Goal: Task Accomplishment & Management: Manage account settings

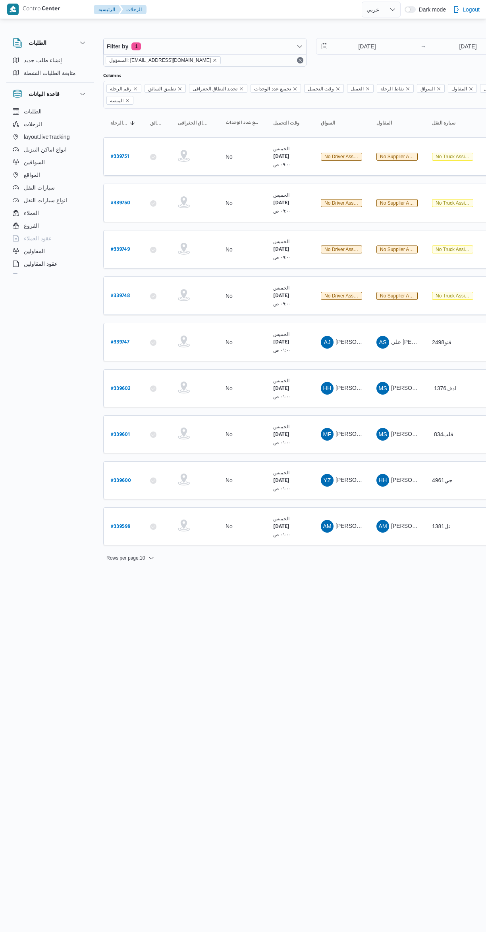
select select "ar"
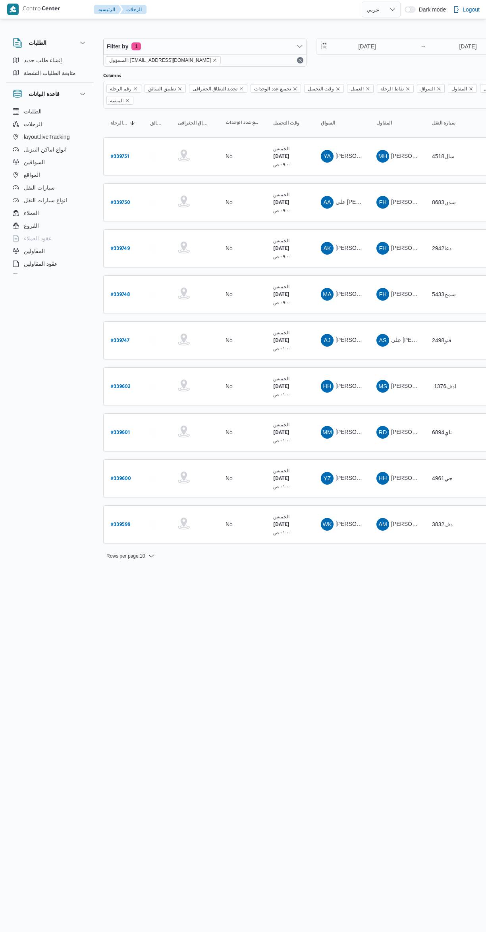
select select "ar"
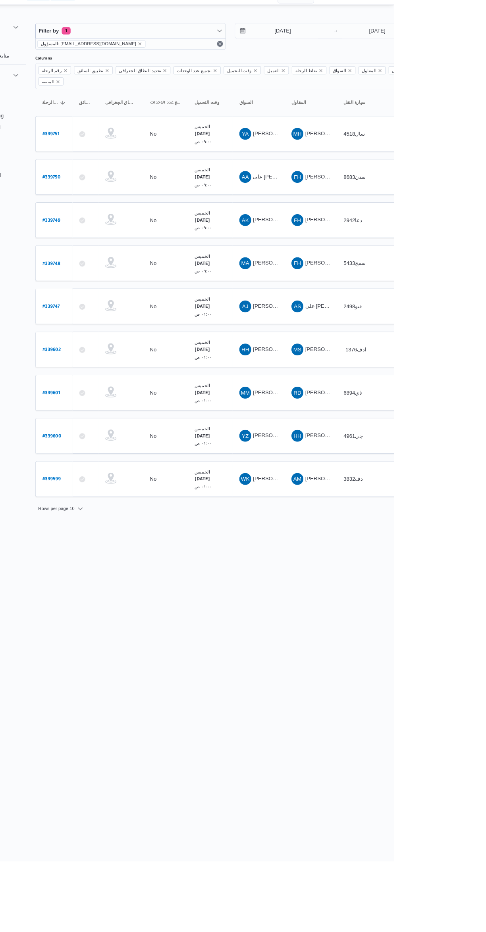
click at [116, 338] on b "# 339747" at bounding box center [120, 341] width 19 height 6
select select "ar"
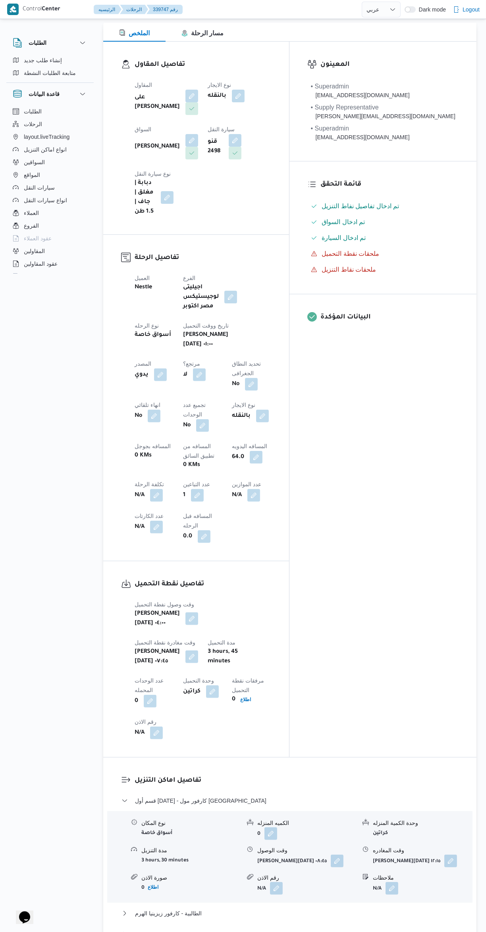
scroll to position [128, 0]
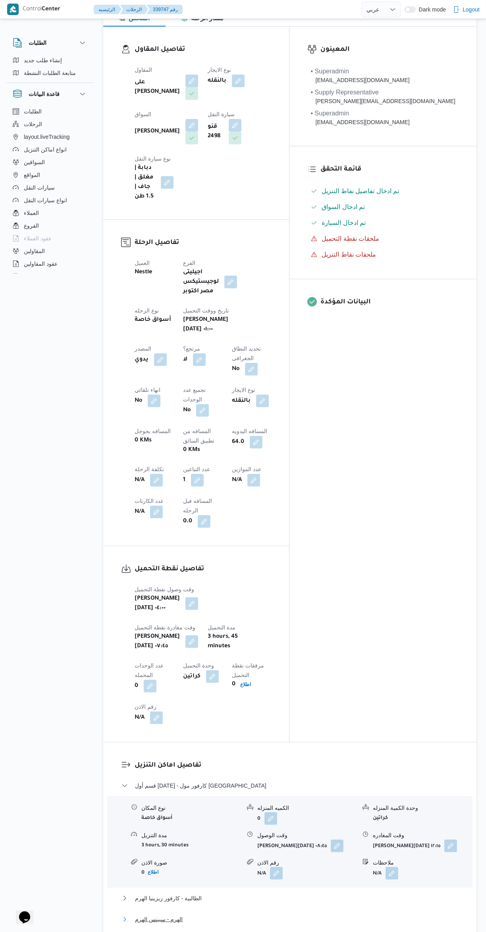
click at [288, 915] on button "الهرم - سبينس الهرم" at bounding box center [289, 920] width 337 height 10
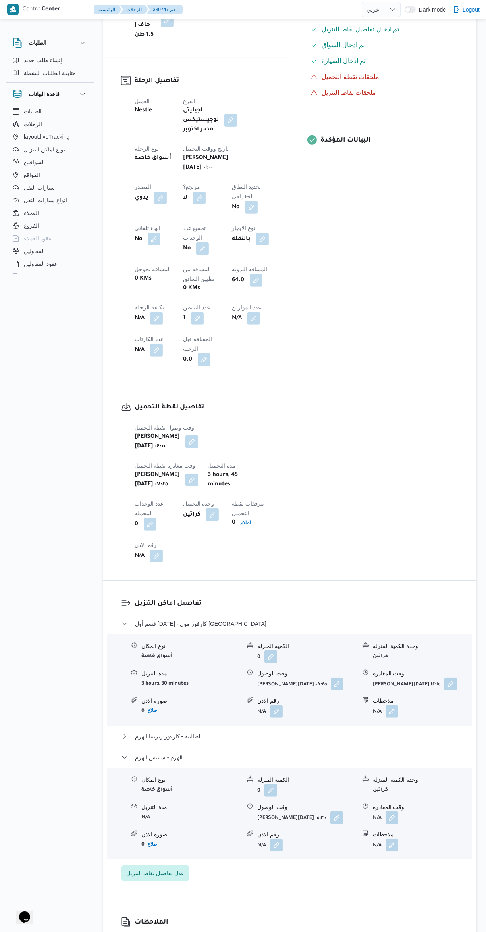
scroll to position [312, 0]
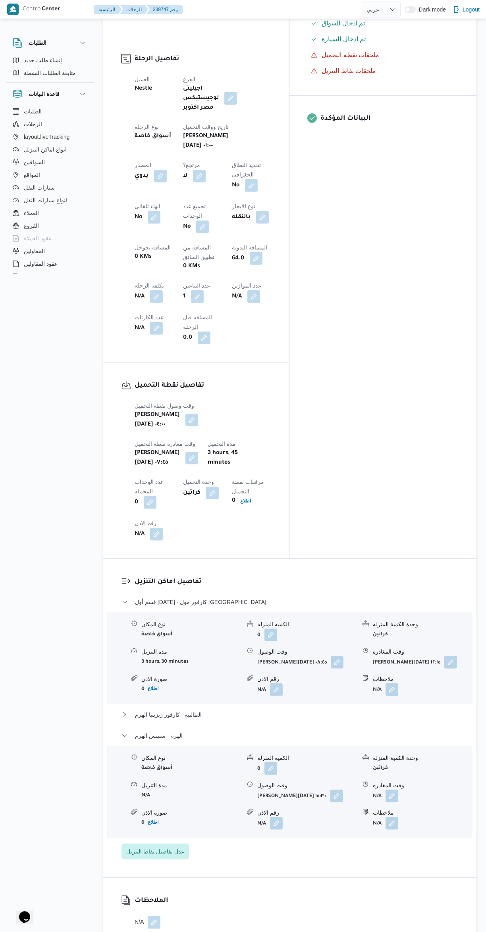
click at [393, 790] on button "button" at bounding box center [391, 796] width 13 height 13
click at [372, 659] on input "وقت المغادره" at bounding box center [371, 663] width 90 height 16
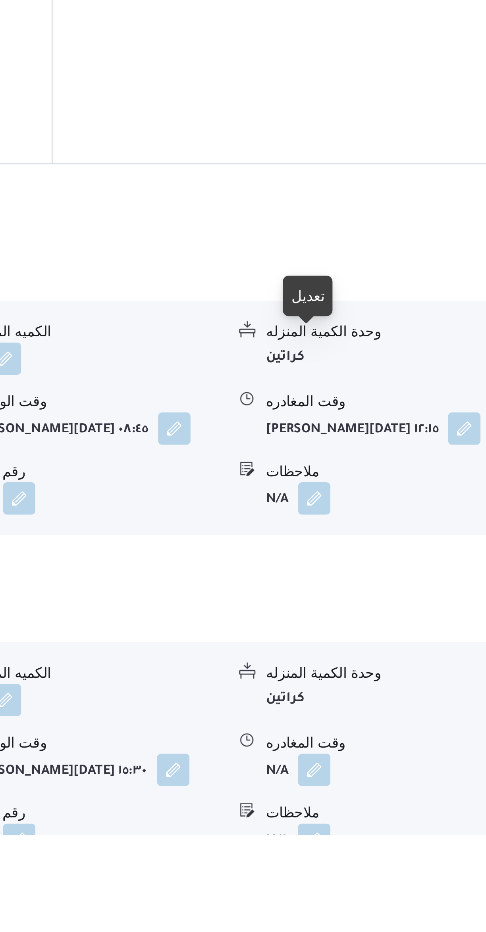
scroll to position [201, 0]
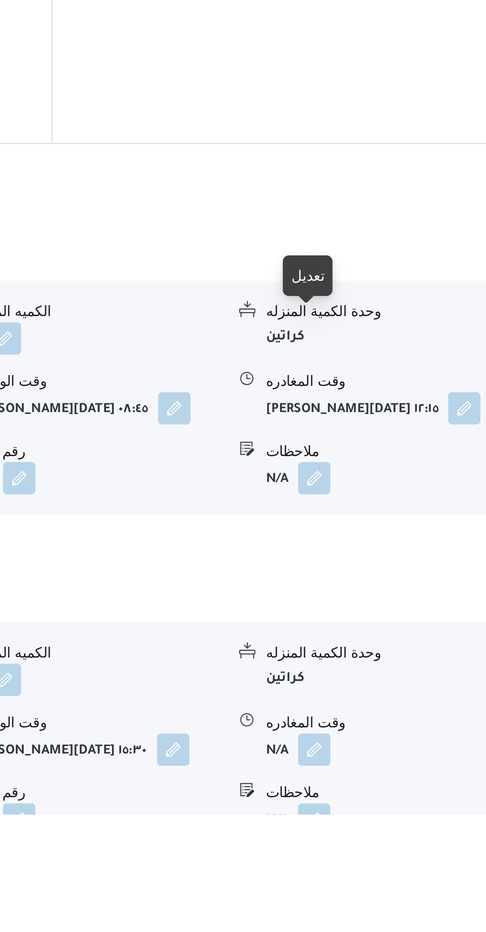
click at [373, 905] on b "N/A" at bounding box center [377, 908] width 9 height 6
click at [390, 901] on button "button" at bounding box center [391, 907] width 13 height 13
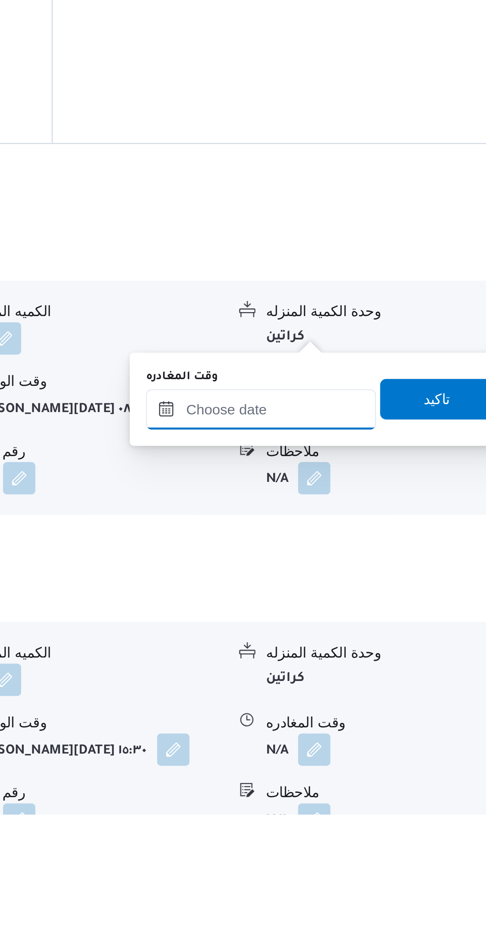
click at [350, 772] on input "وقت المغادره" at bounding box center [371, 774] width 90 height 16
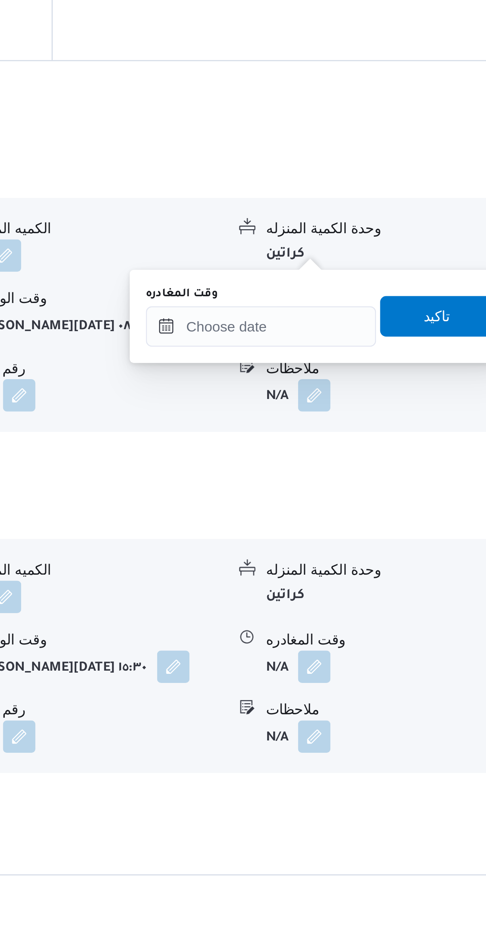
scroll to position [279, 0]
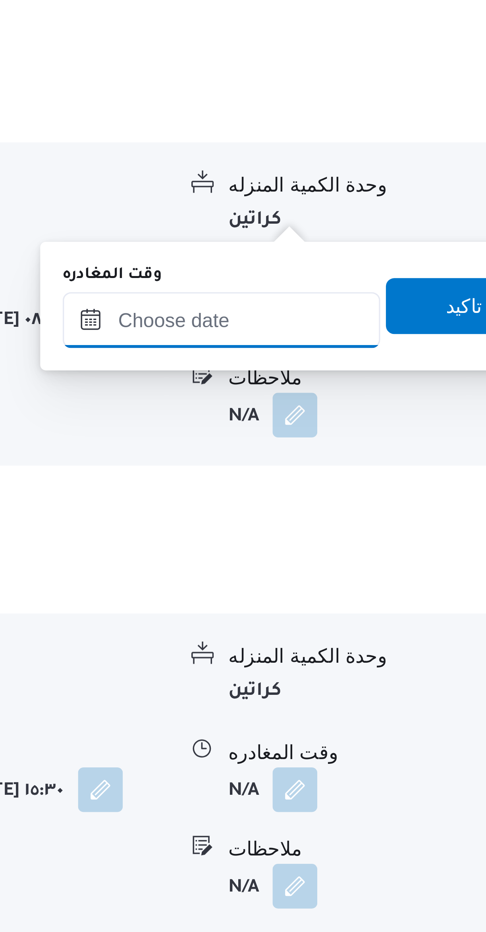
click at [361, 702] on input "وقت المغادره" at bounding box center [371, 696] width 90 height 16
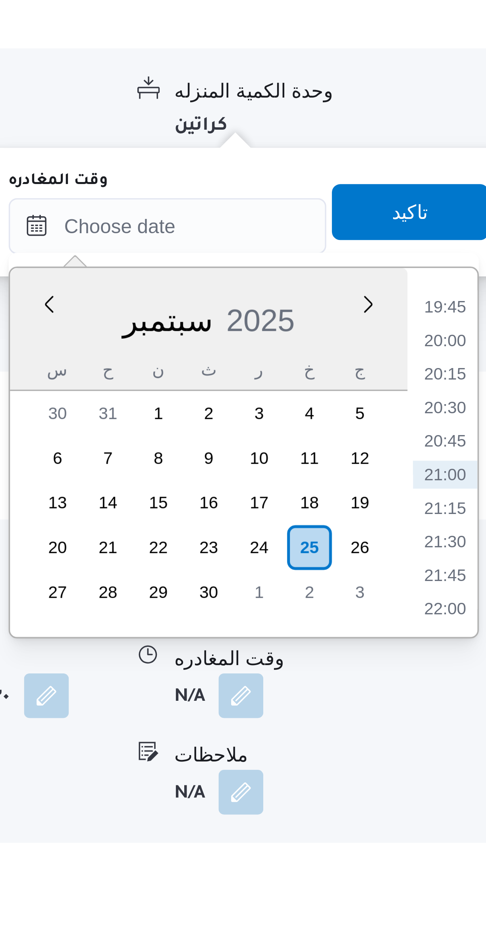
click at [451, 716] on li "19:45" at bounding box center [449, 719] width 18 height 8
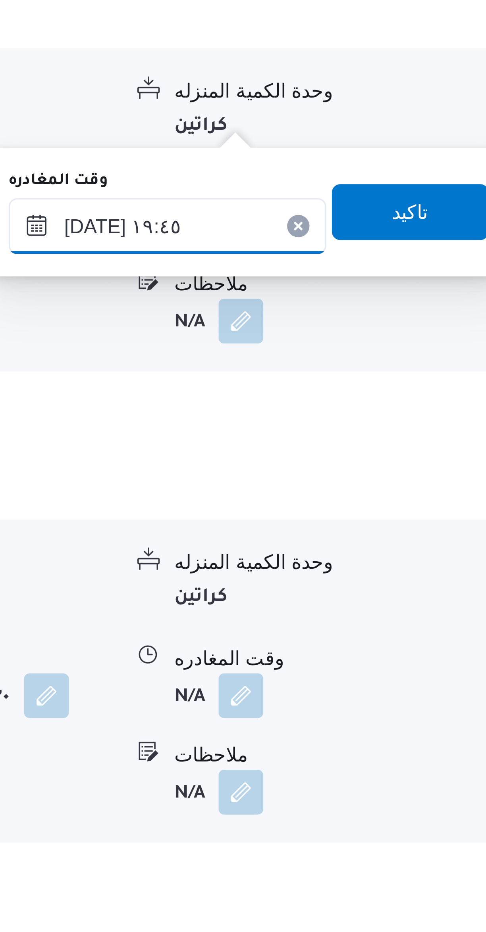
click at [346, 693] on input "[DATE] ١٩:٤٥" at bounding box center [371, 696] width 90 height 16
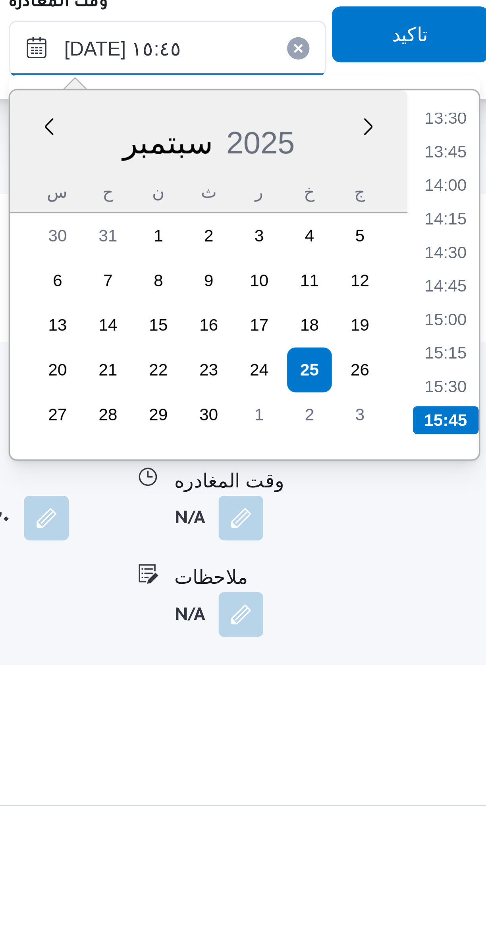
type input "٢٥/٠٩/٢٠٢٥ ١٥:٤٥"
click at [450, 798] on li "15:45" at bounding box center [449, 801] width 19 height 8
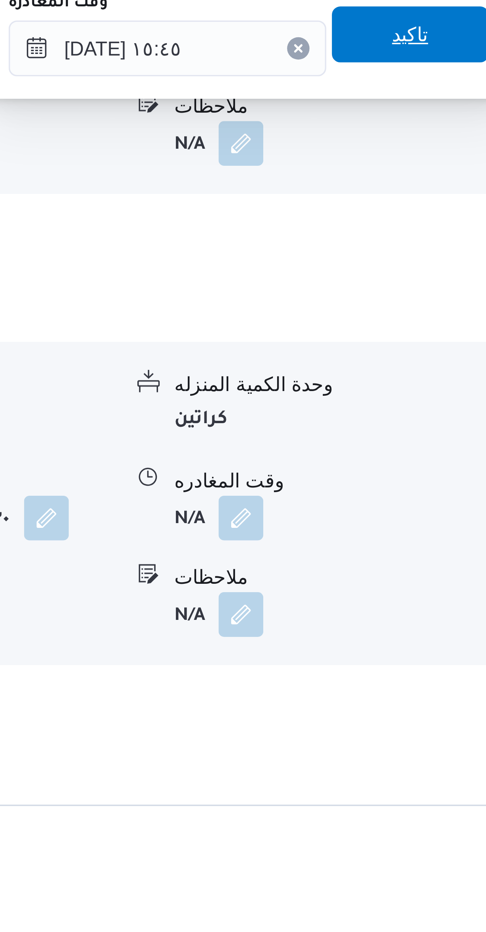
click at [423, 697] on span "تاكيد" at bounding box center [439, 692] width 44 height 16
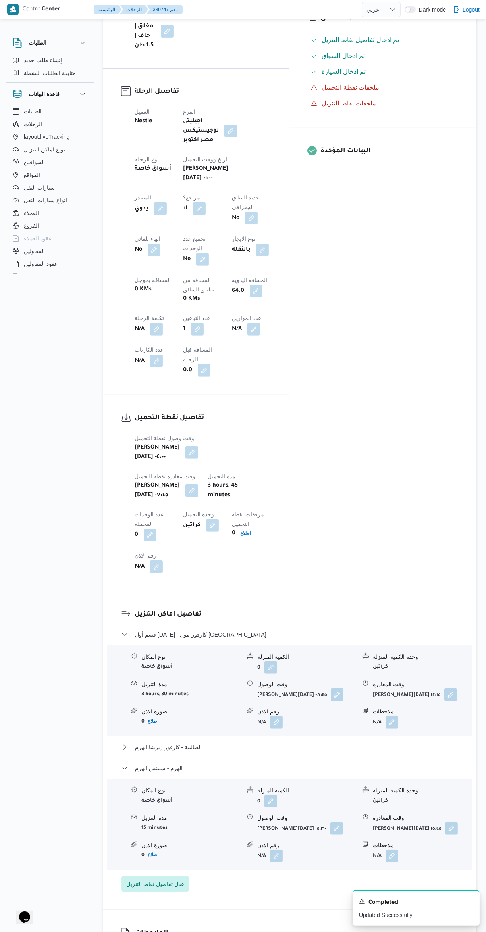
click at [365, 653] on icon at bounding box center [365, 656] width 6 height 6
click at [271, 764] on button "الهرم - سبينس الهرم" at bounding box center [289, 769] width 337 height 10
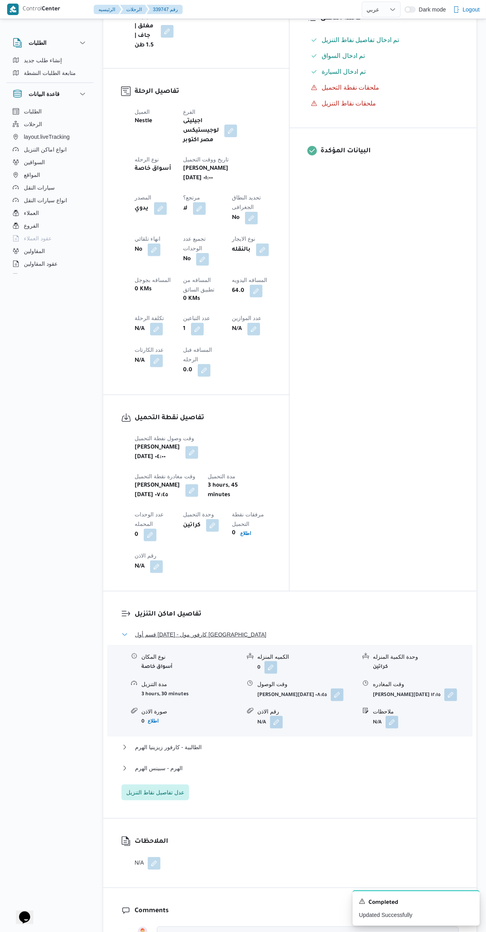
click at [146, 630] on span "قسم أول 6 أكتوبر - كارفور مول مصر" at bounding box center [200, 635] width 131 height 10
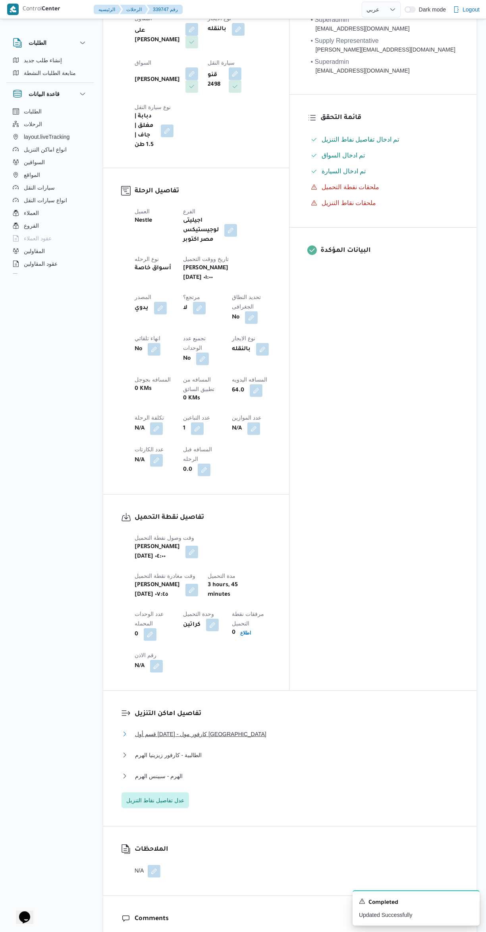
scroll to position [0, 0]
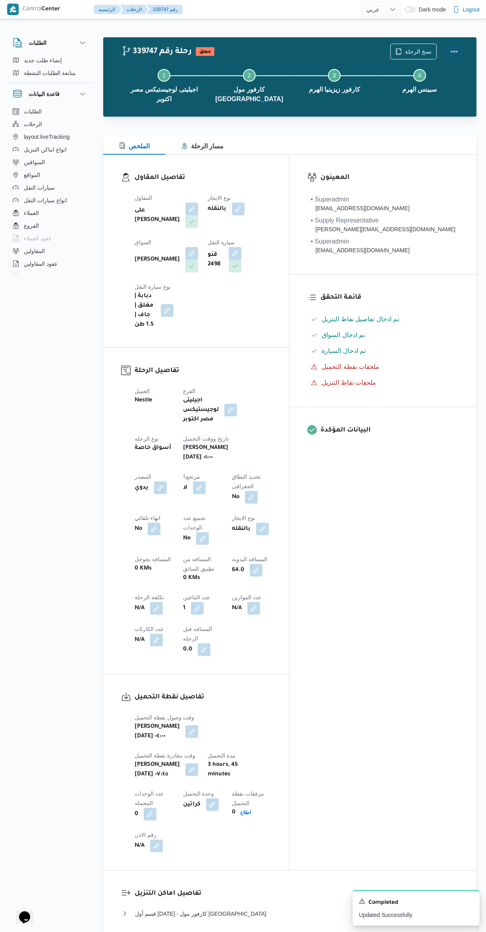
click at [456, 50] on button "Actions" at bounding box center [454, 52] width 16 height 16
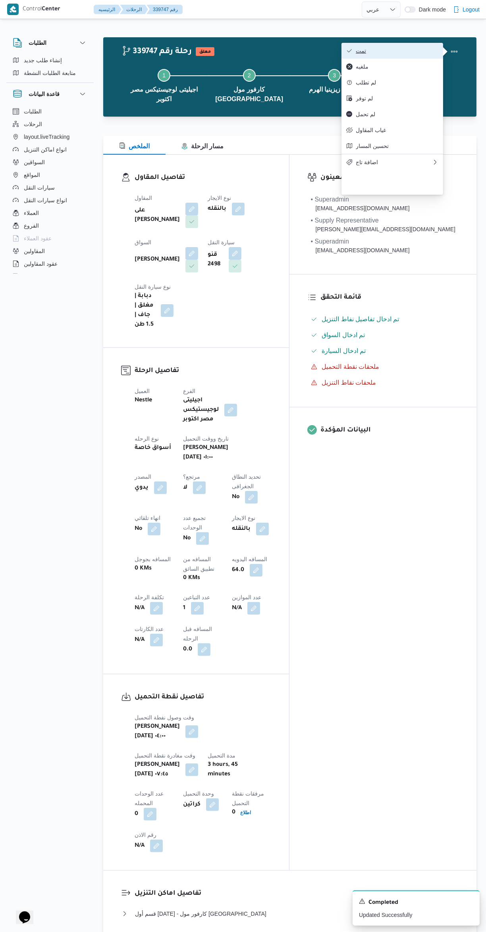
click at [348, 52] on icon "button" at bounding box center [349, 51] width 6 height 6
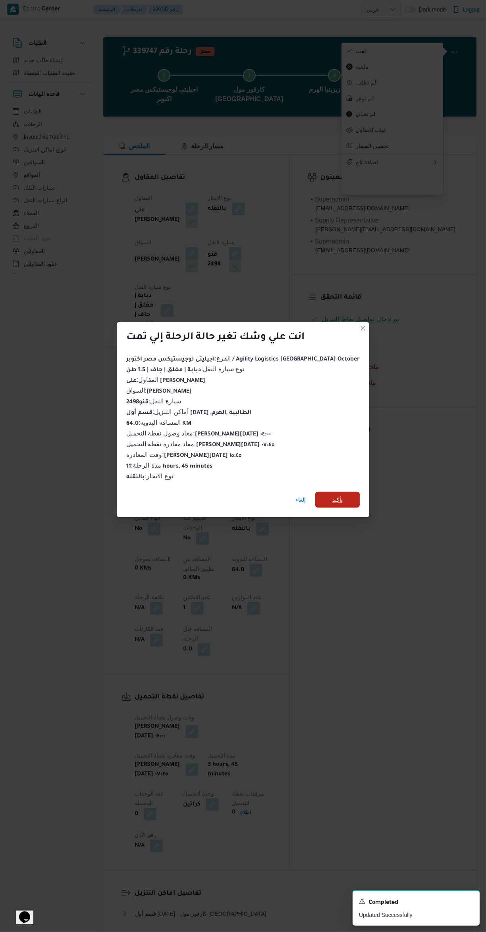
click at [339, 492] on span "تأكيد" at bounding box center [337, 500] width 44 height 16
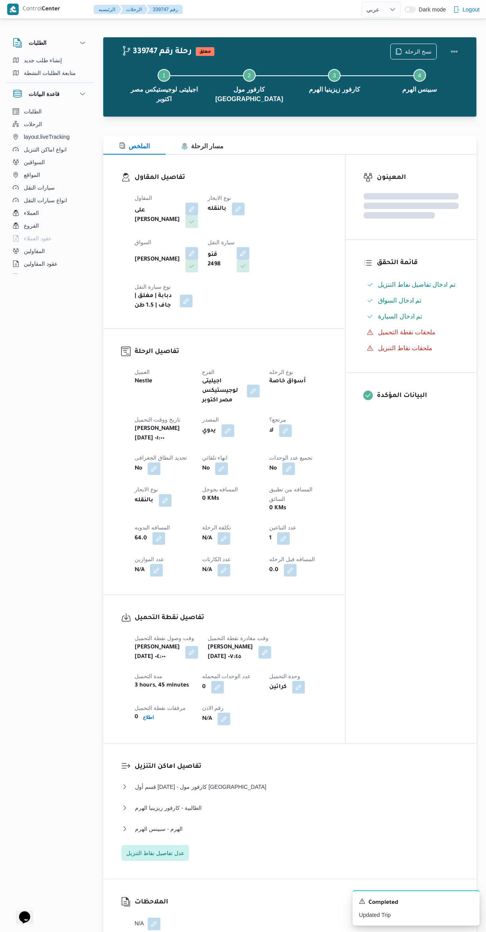
click at [407, 514] on div "المعينون قائمة التحقق تم ادخال تفاصيل نفاط التنزيل تم ادخال السواق تم ادخال الس…" at bounding box center [410, 449] width 131 height 589
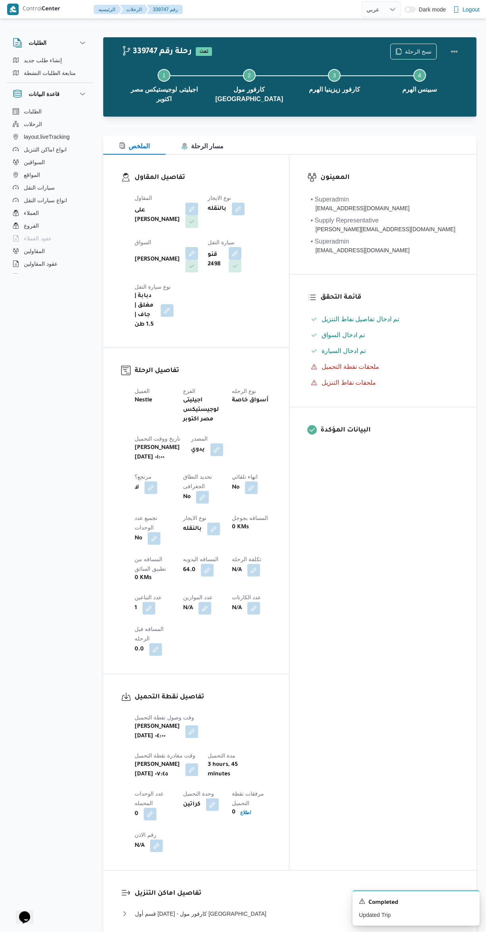
select select "ar"
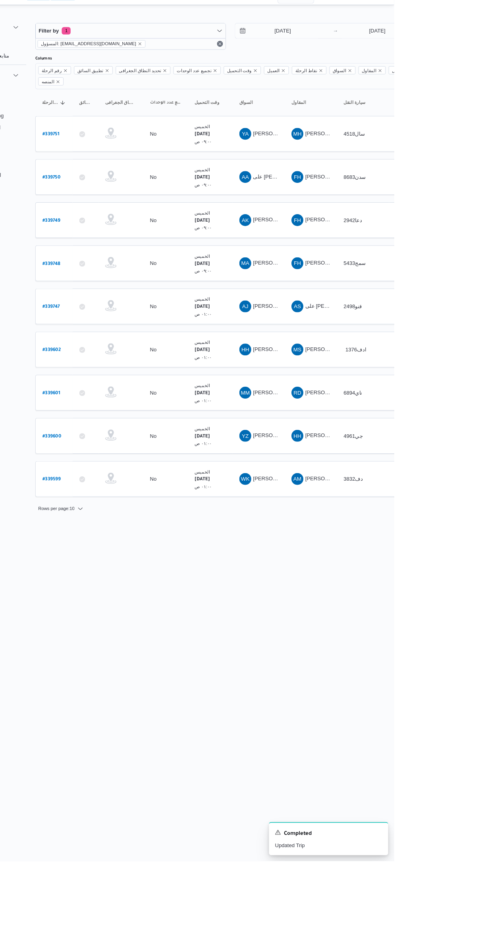
click at [120, 384] on b "# 339602" at bounding box center [121, 387] width 20 height 6
select select "ar"
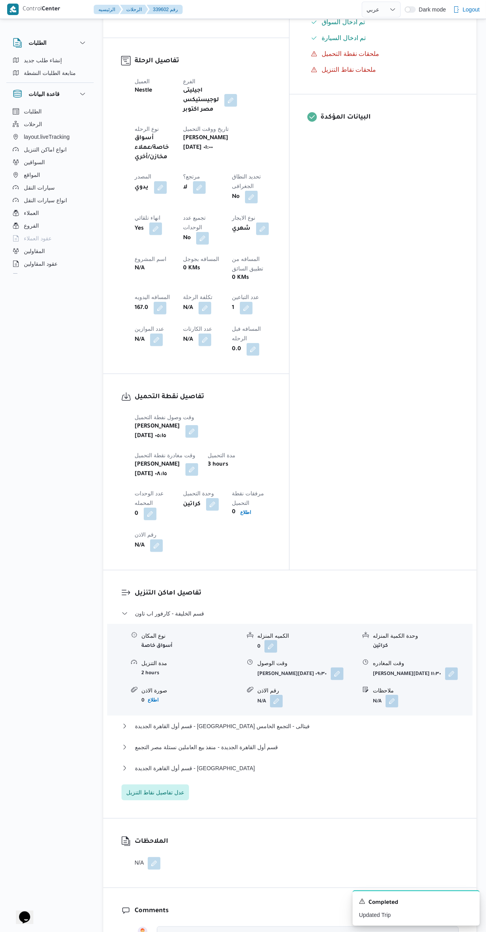
scroll to position [330, 0]
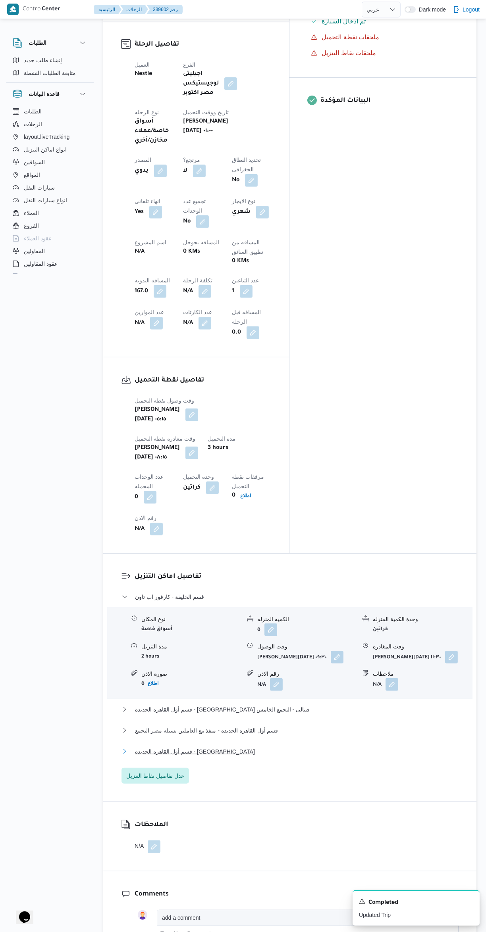
click at [331, 747] on button "قسم أول القاهرة الجديدة - الهدايا" at bounding box center [289, 752] width 337 height 10
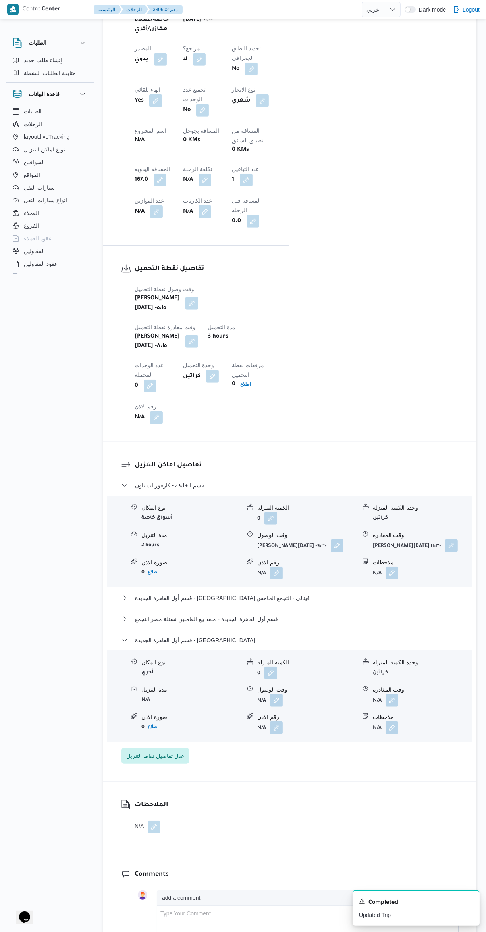
scroll to position [446, 0]
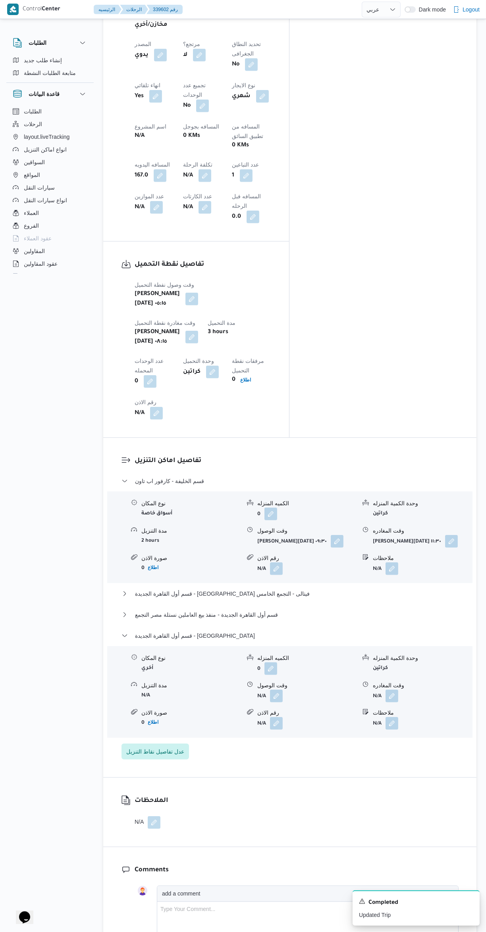
click at [392, 690] on button "button" at bounding box center [391, 696] width 13 height 13
click at [136, 610] on span "قسم أول القاهرة الجديدة - منفذ بيع العاملين نستلة مصر التجمع" at bounding box center [206, 615] width 143 height 10
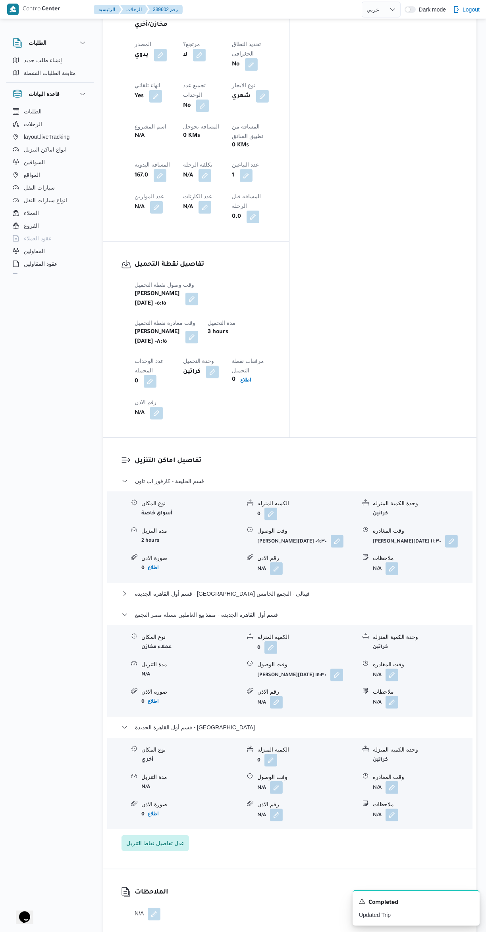
click at [392, 782] on button "button" at bounding box center [391, 788] width 13 height 13
click at [355, 673] on input "وقت المغادره" at bounding box center [371, 674] width 90 height 16
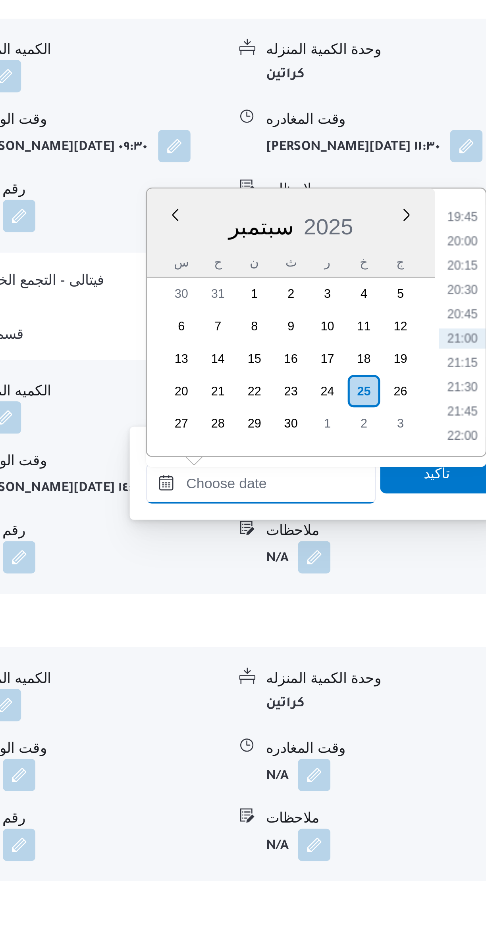
scroll to position [0, 0]
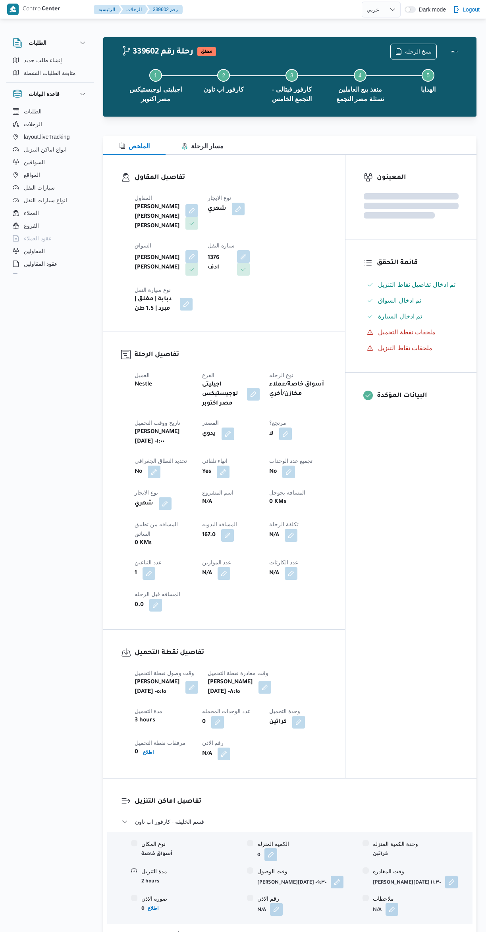
select select "ar"
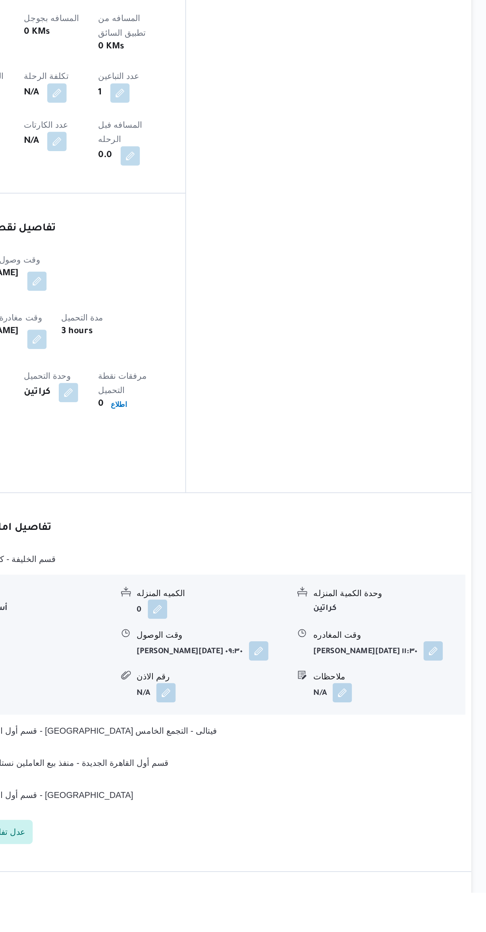
scroll to position [214, 0]
click at [326, 863] on button "قسم أول القاهرة الجديدة - الهدايا" at bounding box center [289, 868] width 337 height 10
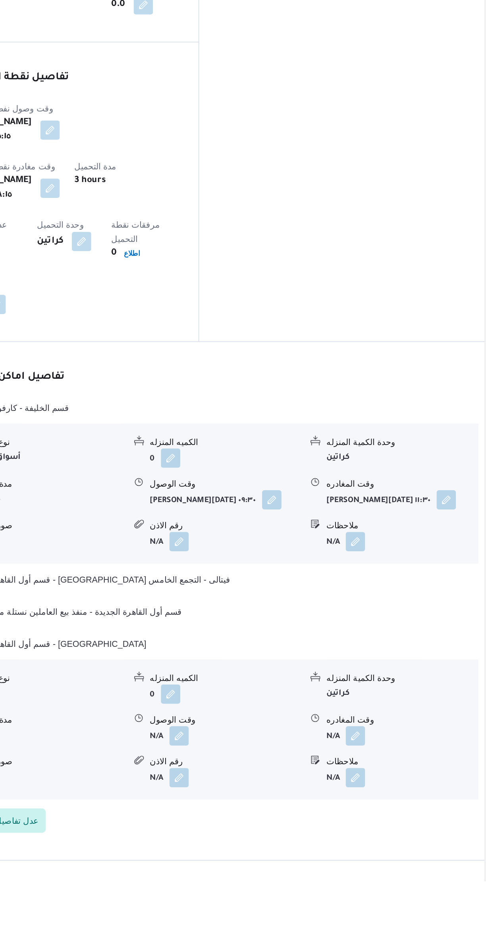
scroll to position [373, 0]
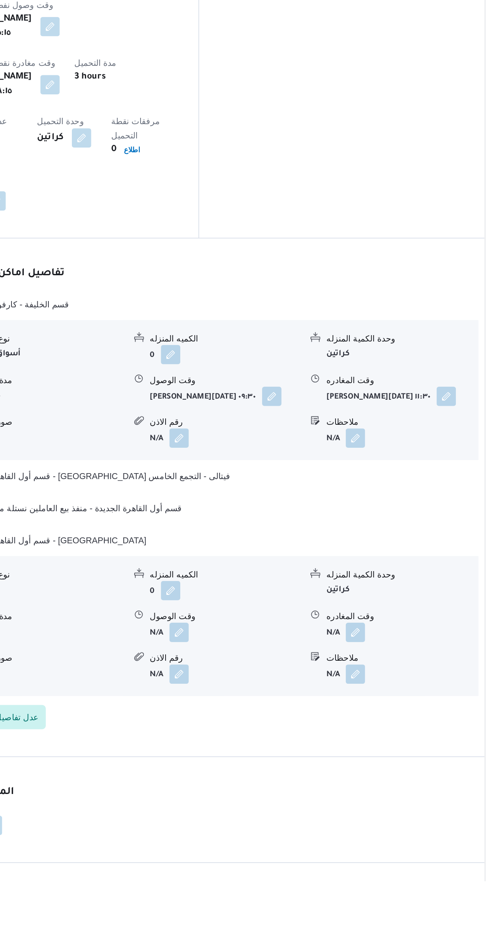
click at [395, 763] on button "button" at bounding box center [391, 769] width 13 height 13
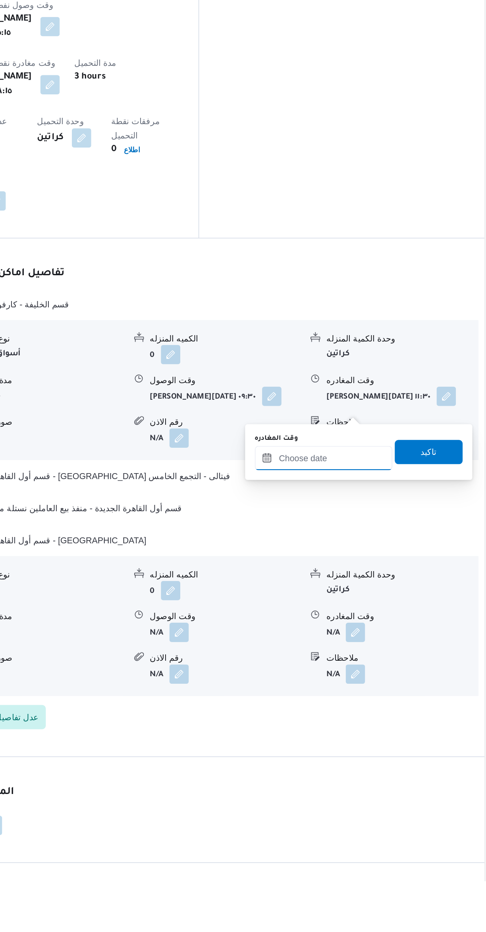
click at [343, 662] on input "وقت المغادره" at bounding box center [371, 655] width 90 height 16
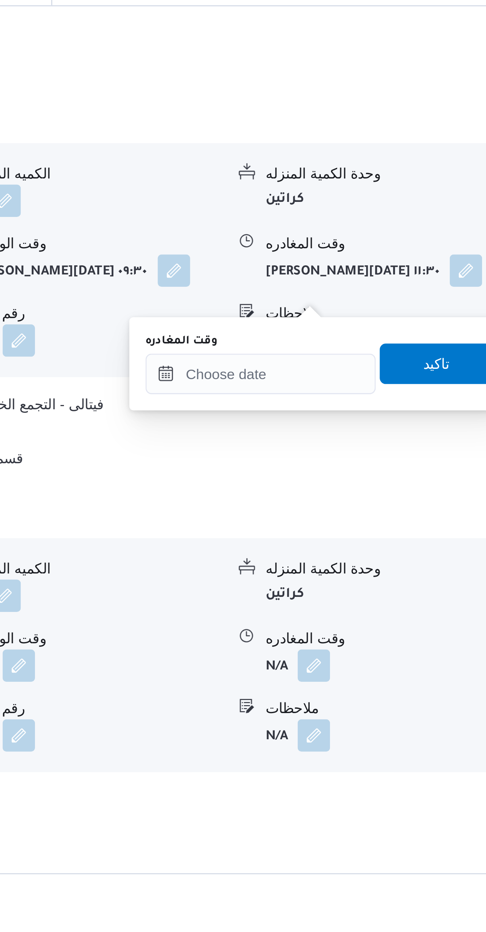
scroll to position [358, 0]
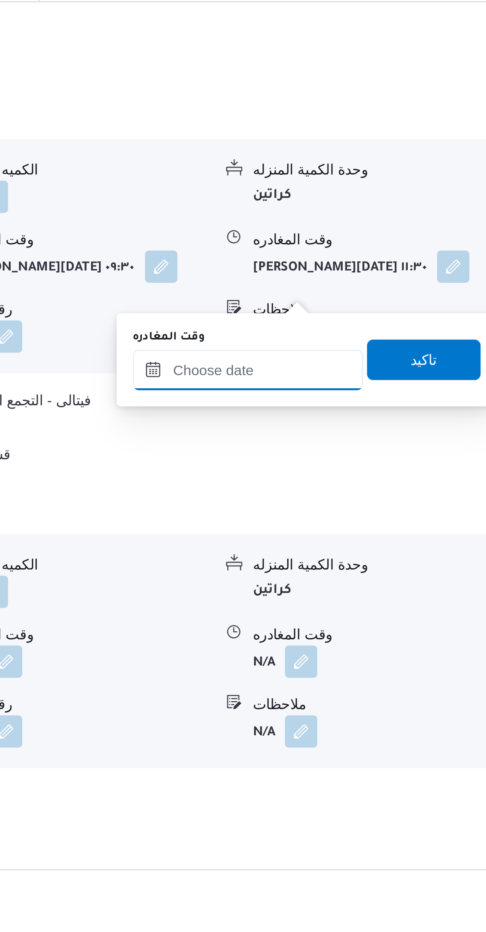
click at [363, 674] on input "وقت المغادره" at bounding box center [371, 669] width 90 height 16
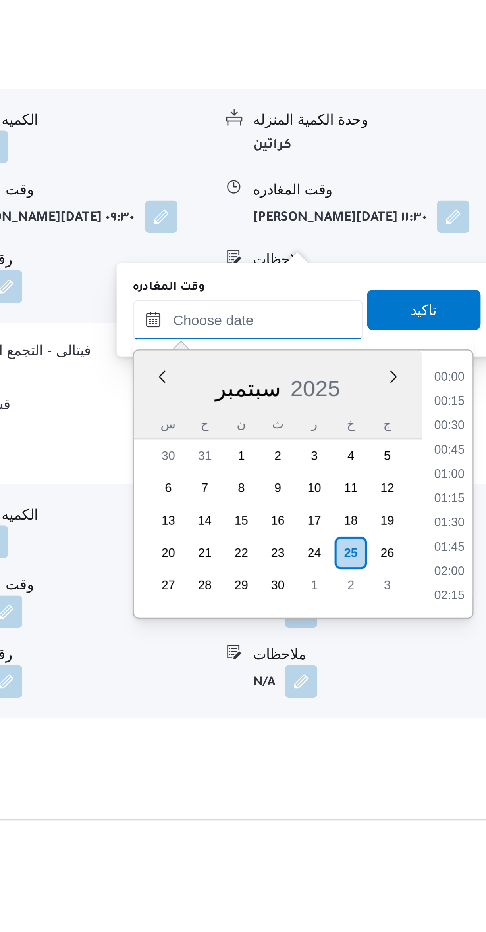
scroll to position [751, 0]
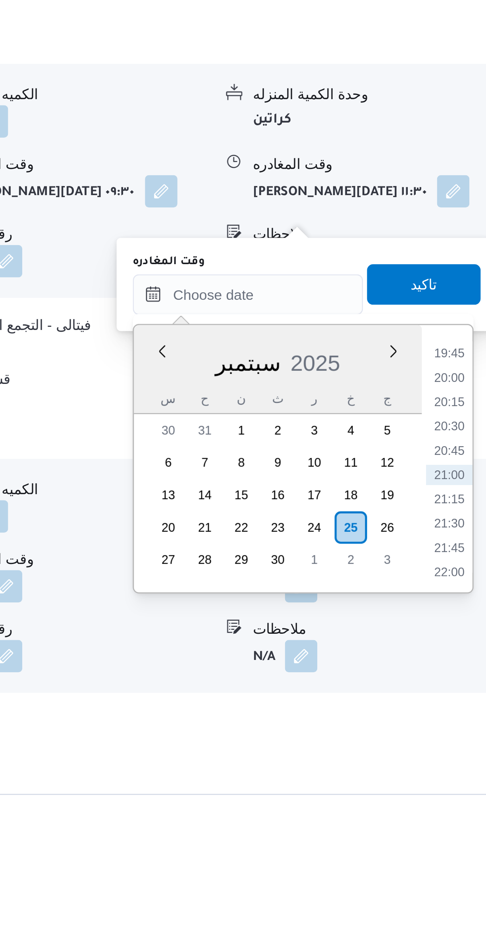
click at [450, 693] on li "19:45" at bounding box center [449, 692] width 18 height 8
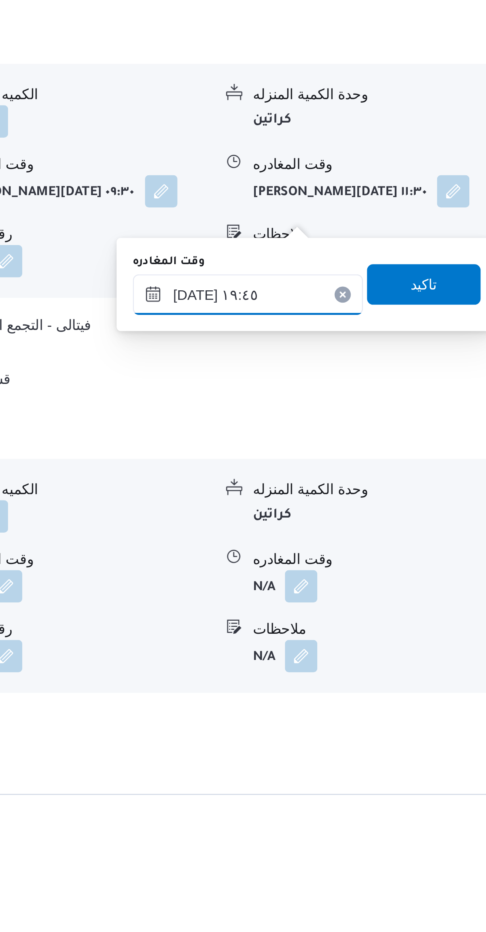
click at [345, 671] on input "[DATE] ١٩:٤٥" at bounding box center [371, 669] width 90 height 16
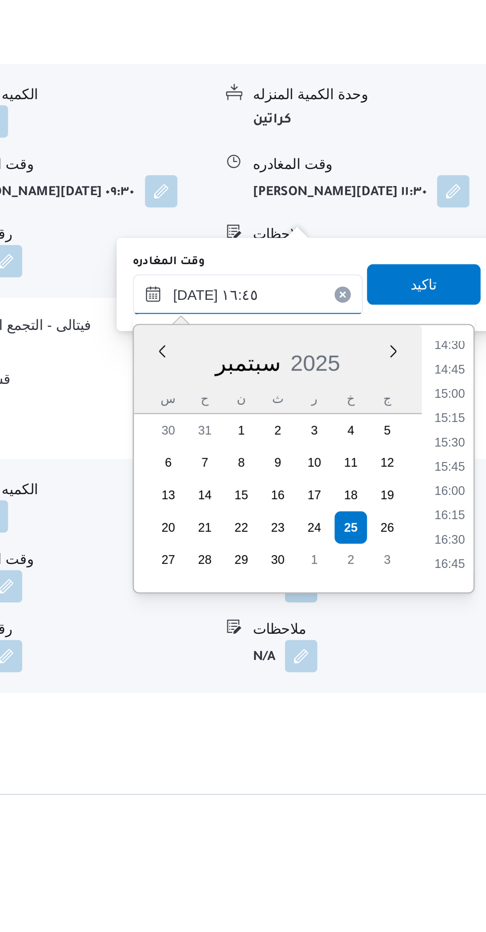
scroll to position [358, 0]
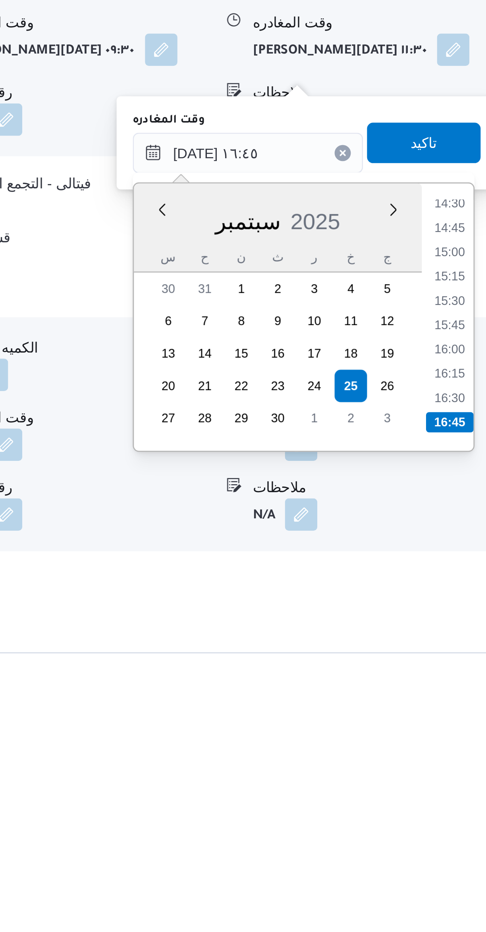
click at [448, 766] on li "16:30" at bounding box center [449, 765] width 18 height 8
type input "٢٥/٠٩/٢٠٢٥ ١٦:٣٠"
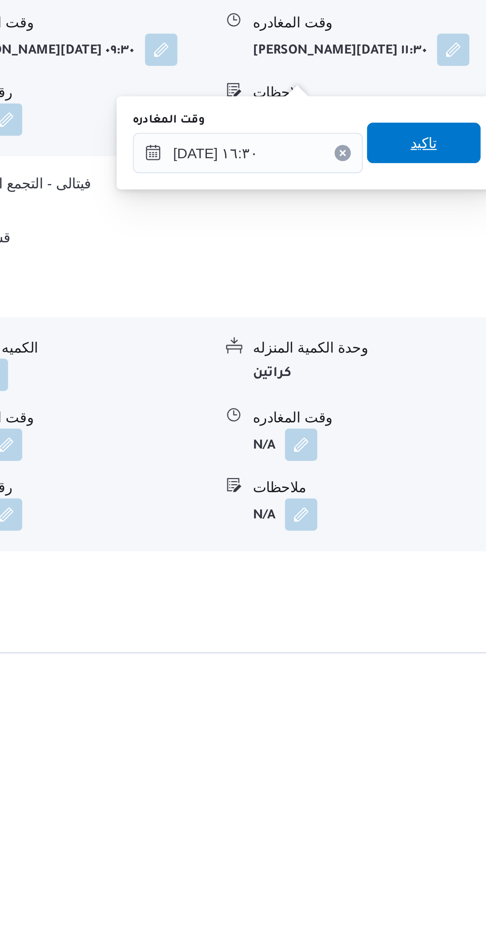
click at [425, 667] on span "تاكيد" at bounding box center [439, 665] width 44 height 16
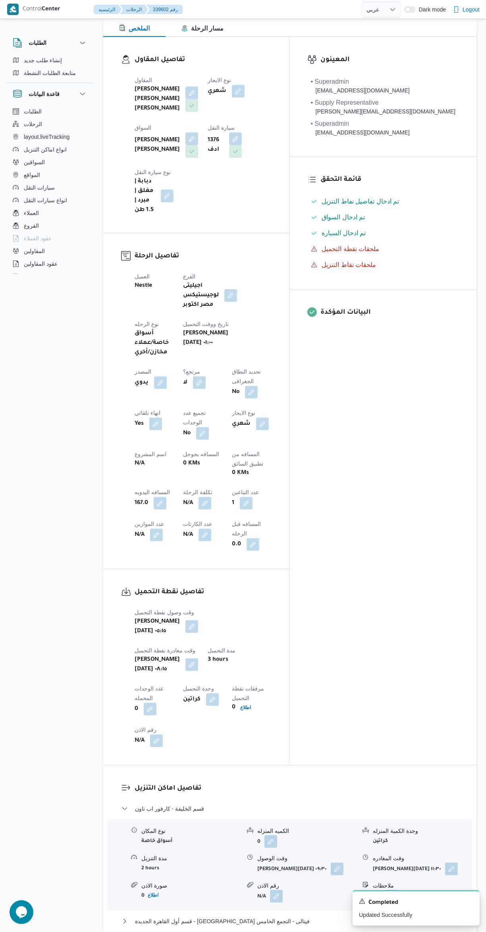
scroll to position [0, 0]
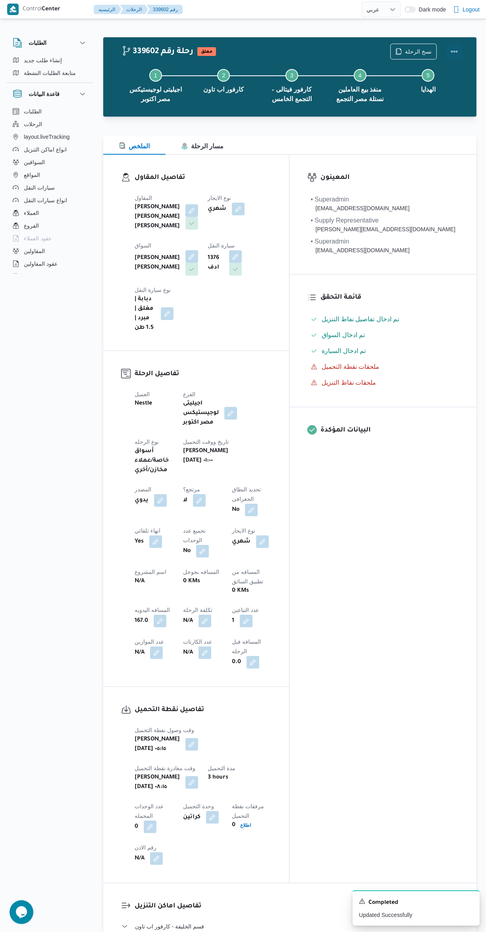
click at [453, 48] on button "Actions" at bounding box center [454, 52] width 16 height 16
click at [335, 64] on button "Step 4 is incomplete 4 منفذ بيع العاملين نستلة مصر التجمع" at bounding box center [360, 85] width 68 height 51
click at [450, 55] on button "Actions" at bounding box center [454, 52] width 16 height 16
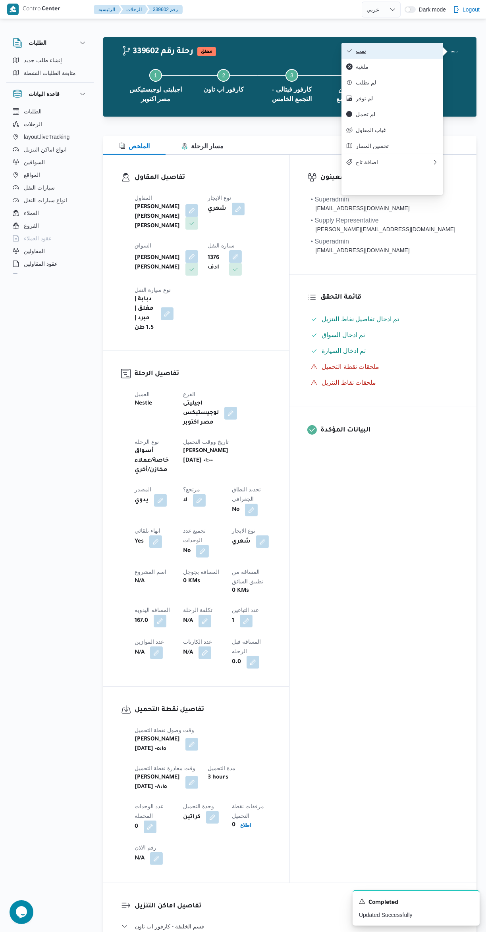
click at [349, 52] on icon "button" at bounding box center [349, 51] width 6 height 6
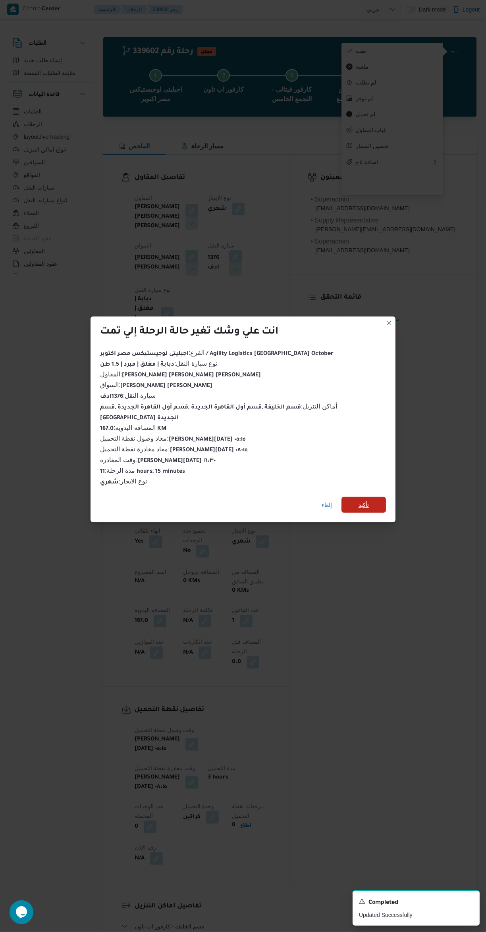
click at [380, 500] on span "تأكيد" at bounding box center [363, 505] width 44 height 16
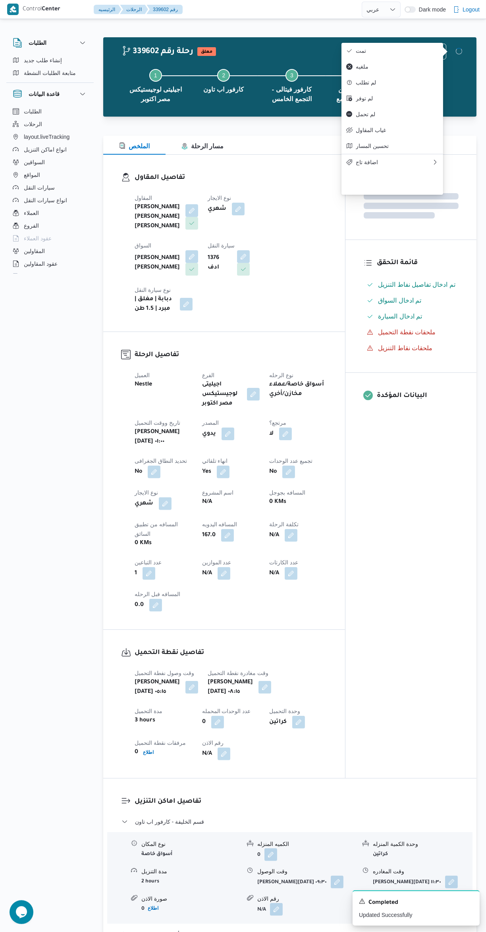
click at [411, 567] on div "المعينون قائمة التحقق تم ادخال تفاصيل نفاط التنزيل تم ادخال السواق تم ادخال الس…" at bounding box center [410, 467] width 131 height 624
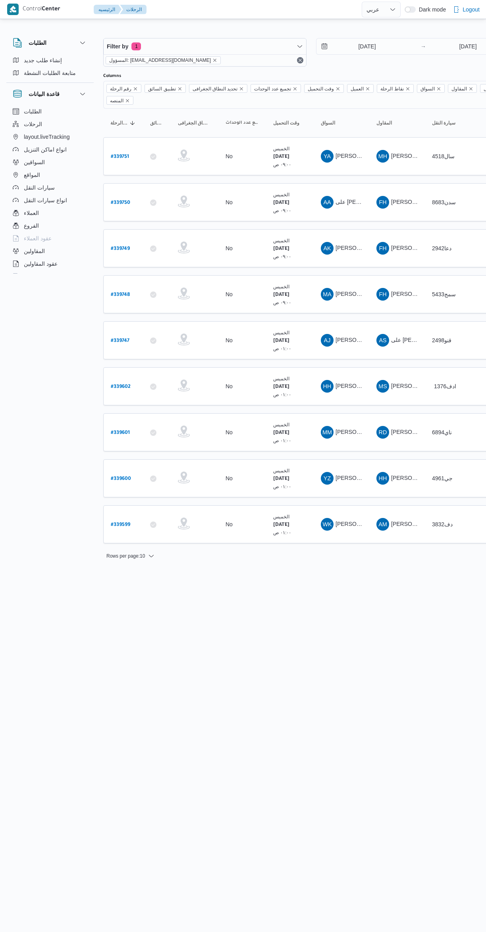
select select "ar"
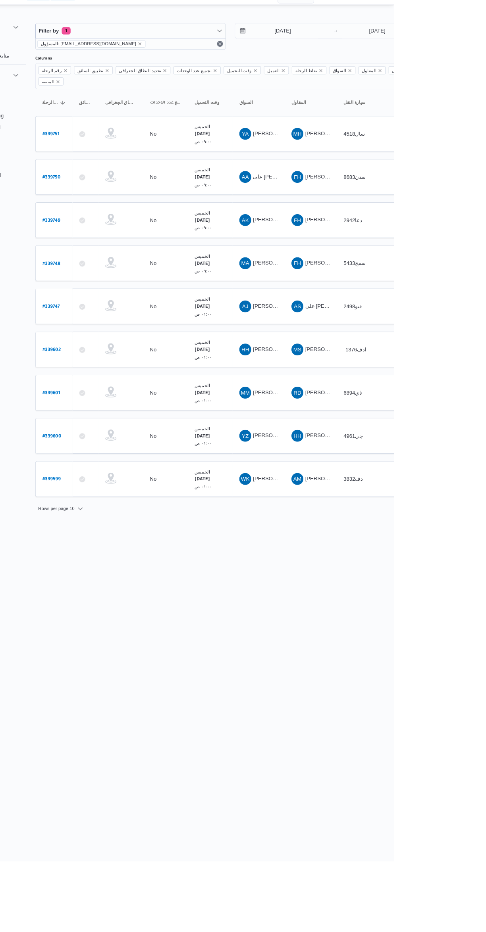
click at [121, 523] on b "# 339599" at bounding box center [120, 526] width 19 height 6
select select "ar"
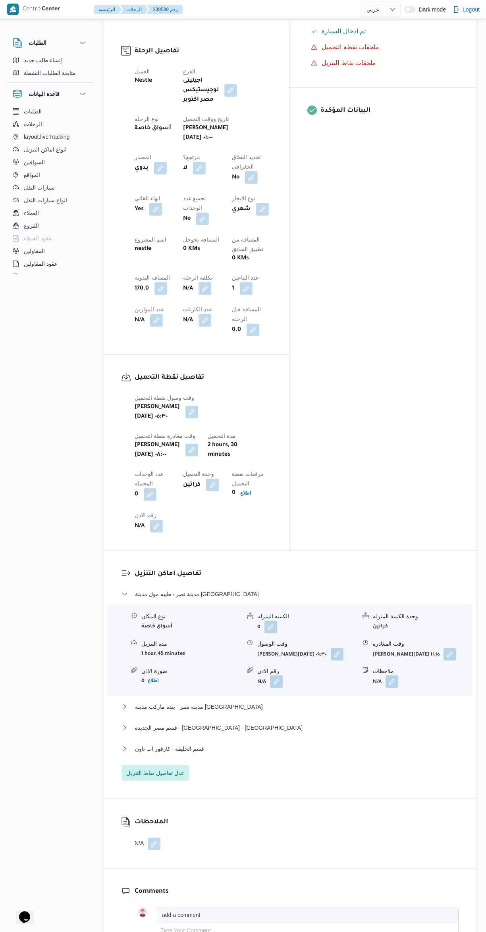
scroll to position [540, 0]
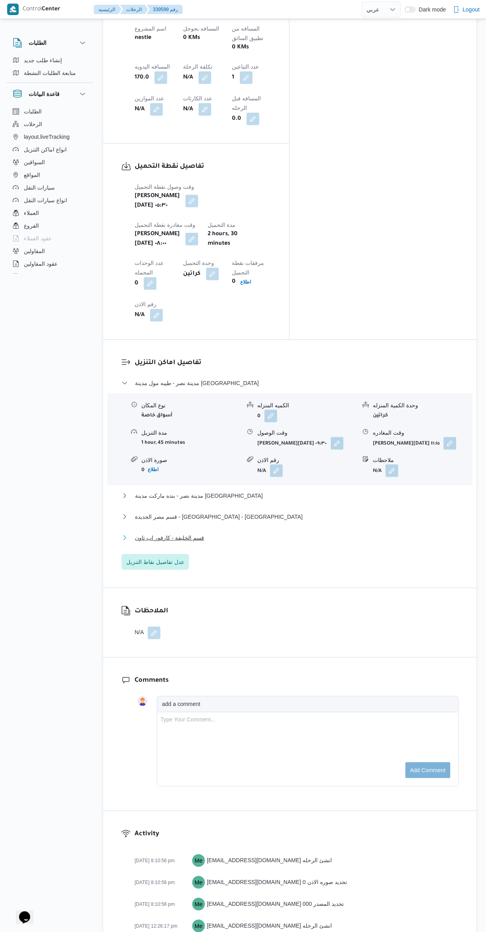
click at [358, 533] on button "قسم الخليفة - كارفور اب تاون" at bounding box center [289, 538] width 337 height 10
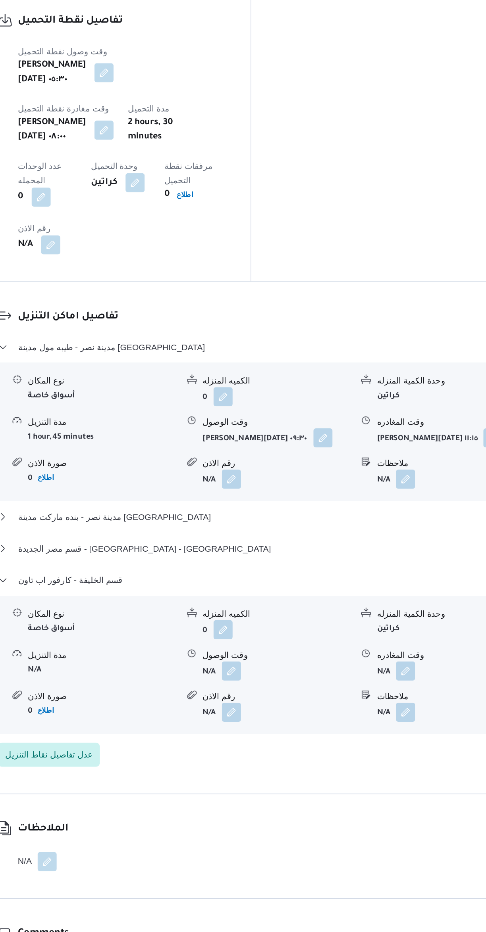
scroll to position [540, 0]
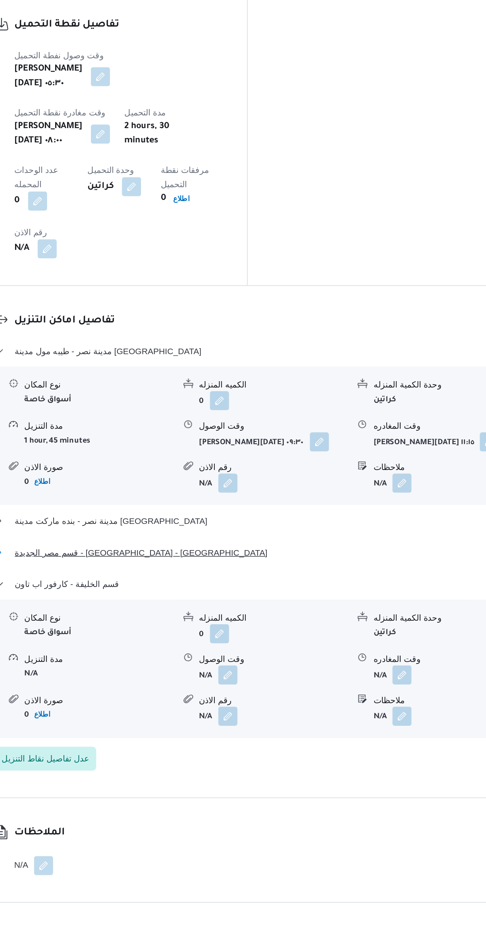
click at [193, 513] on span "قسم مصر الجديدة - [GEOGRAPHIC_DATA] - [GEOGRAPHIC_DATA]" at bounding box center [218, 518] width 167 height 10
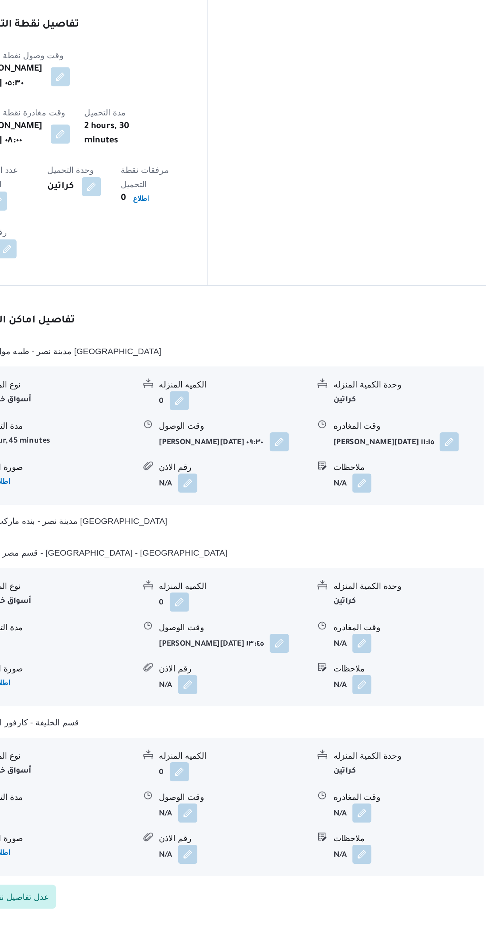
click at [397, 572] on button "button" at bounding box center [391, 578] width 13 height 13
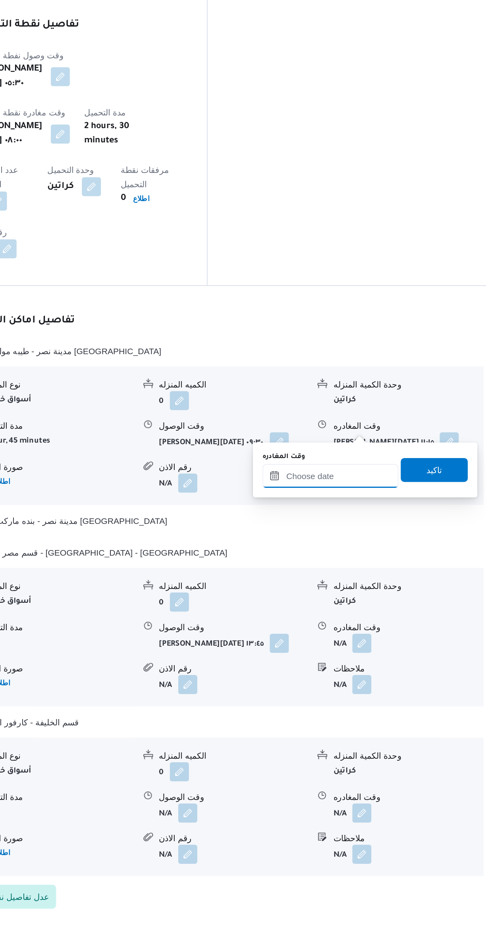
click at [371, 467] on input "وقت المغادره" at bounding box center [371, 467] width 90 height 16
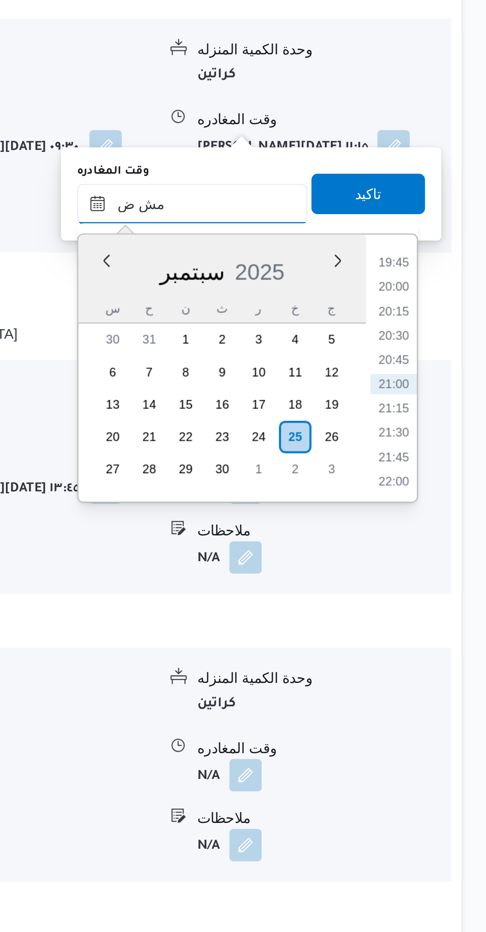
scroll to position [497, 0]
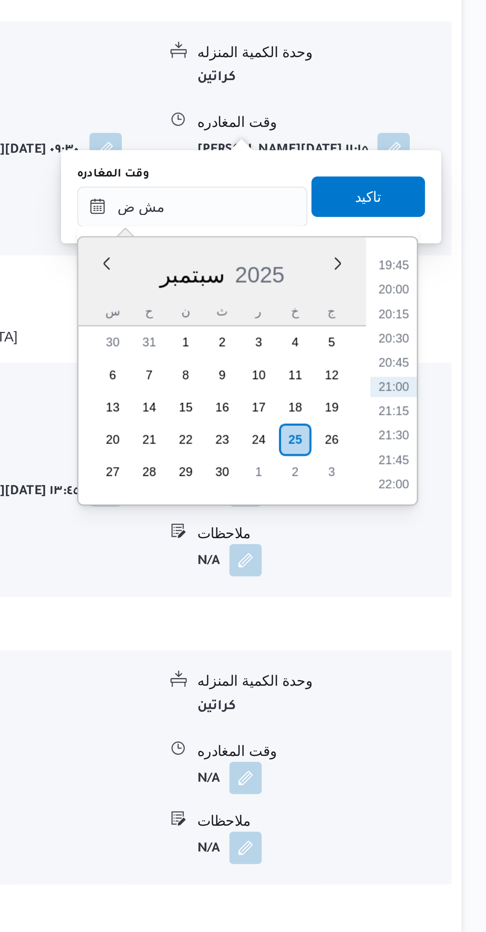
click at [451, 541] on li "20:00" at bounding box center [449, 542] width 18 height 8
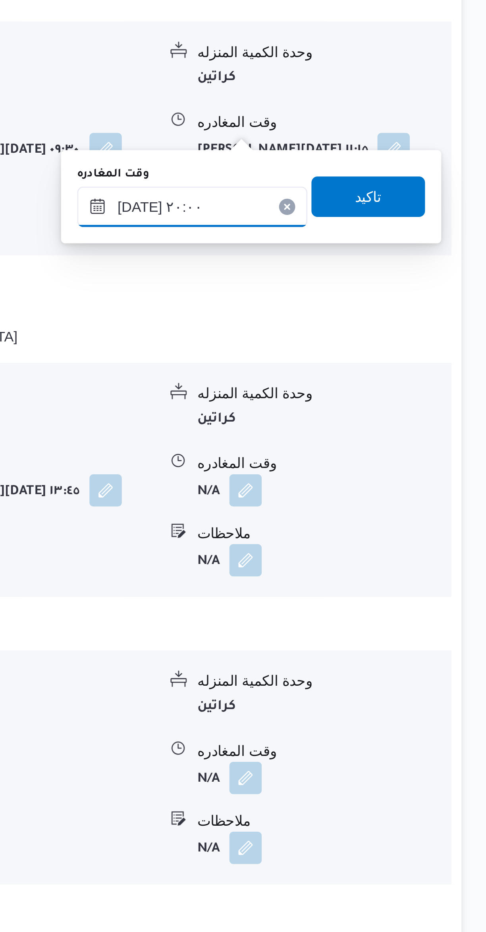
click at [348, 513] on input "[DATE] ٢٠:٠٠" at bounding box center [371, 510] width 90 height 16
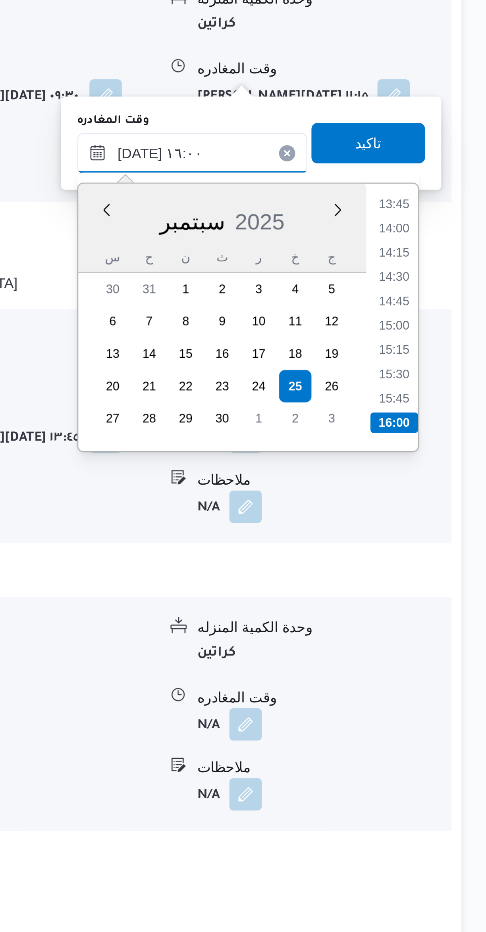
type input "[DATE] ١٦:٠٠"
click at [449, 614] on li "16:00" at bounding box center [449, 615] width 19 height 8
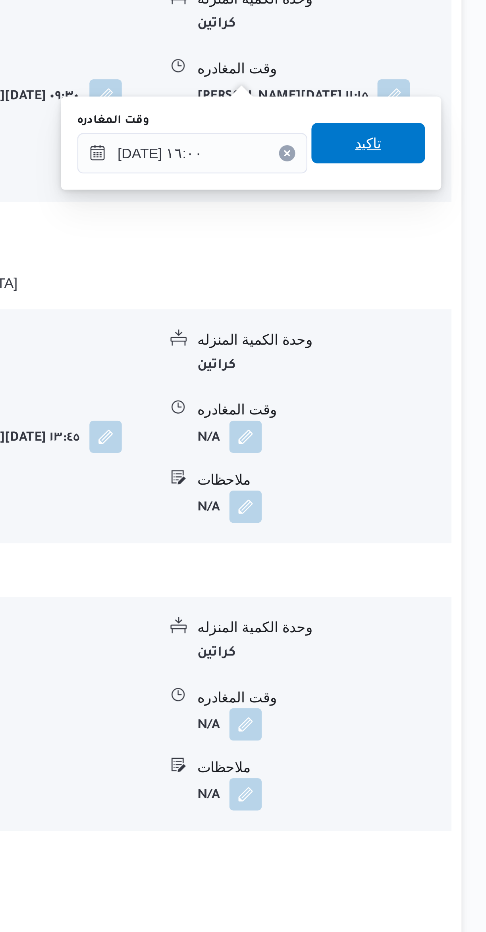
click at [426, 502] on span "تاكيد" at bounding box center [439, 506] width 44 height 16
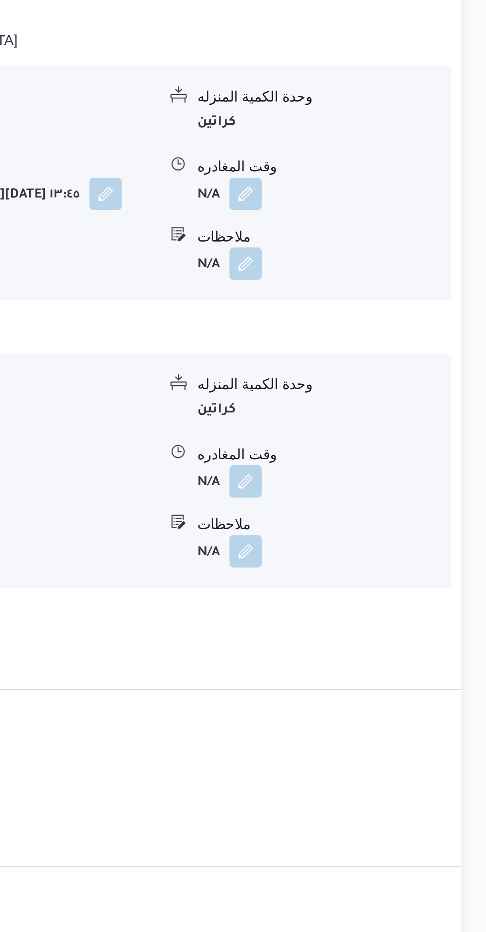
click at [396, 632] on button "button" at bounding box center [391, 638] width 13 height 13
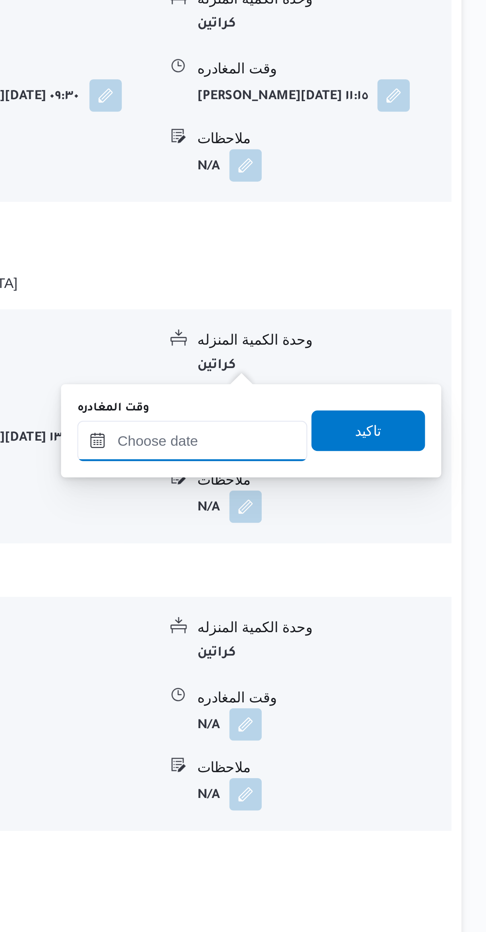
click at [354, 620] on input "وقت المغادره" at bounding box center [371, 623] width 90 height 16
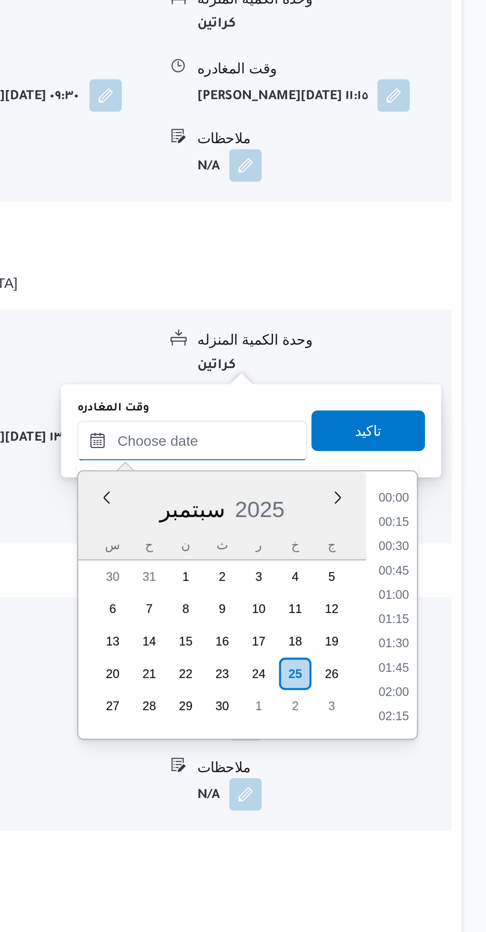
scroll to position [751, 0]
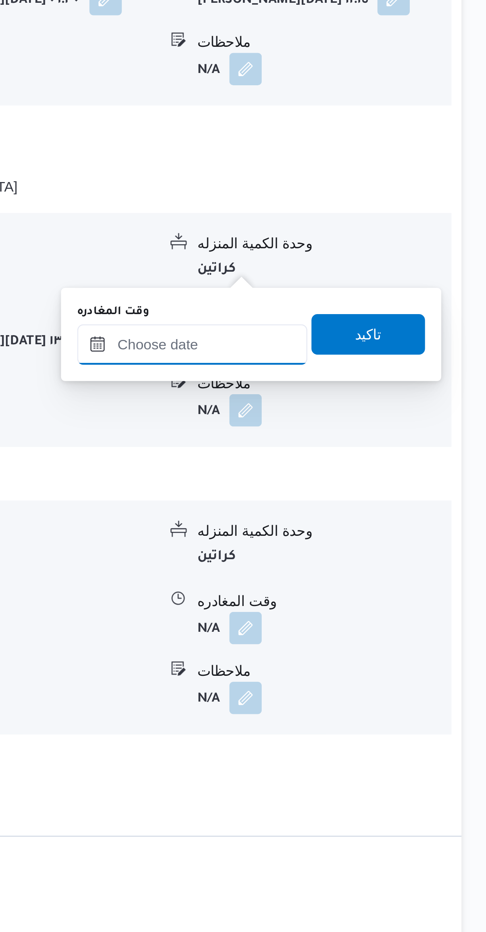
click at [371, 624] on input "وقت المغادره" at bounding box center [371, 623] width 90 height 16
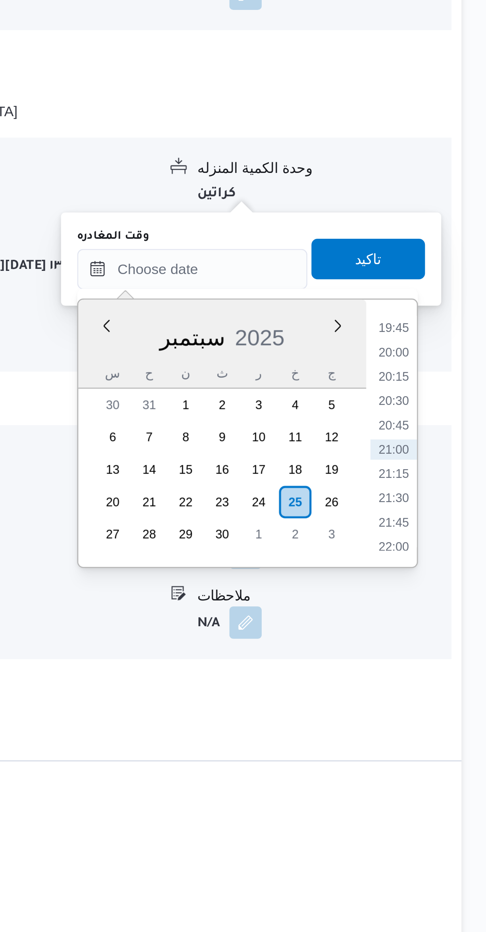
click at [447, 648] on li "19:45" at bounding box center [449, 646] width 18 height 8
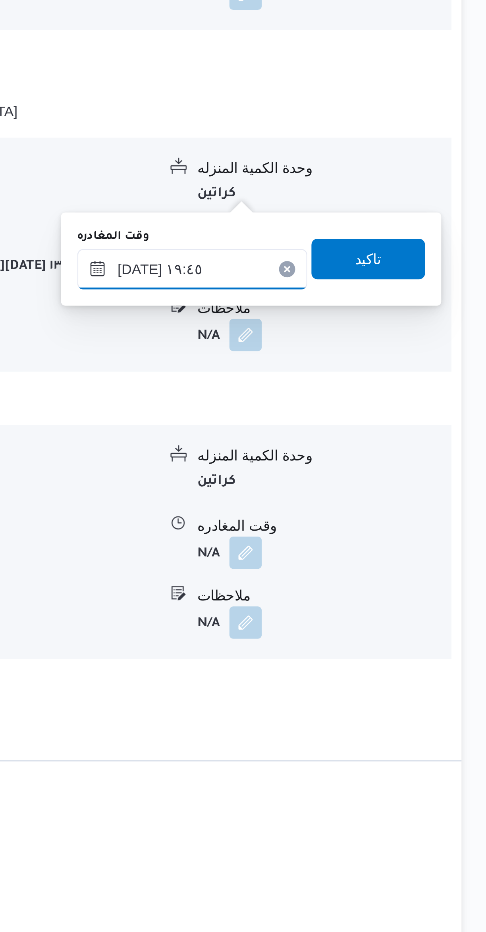
click at [361, 624] on input "[DATE] ١٩:٤٥" at bounding box center [371, 623] width 90 height 16
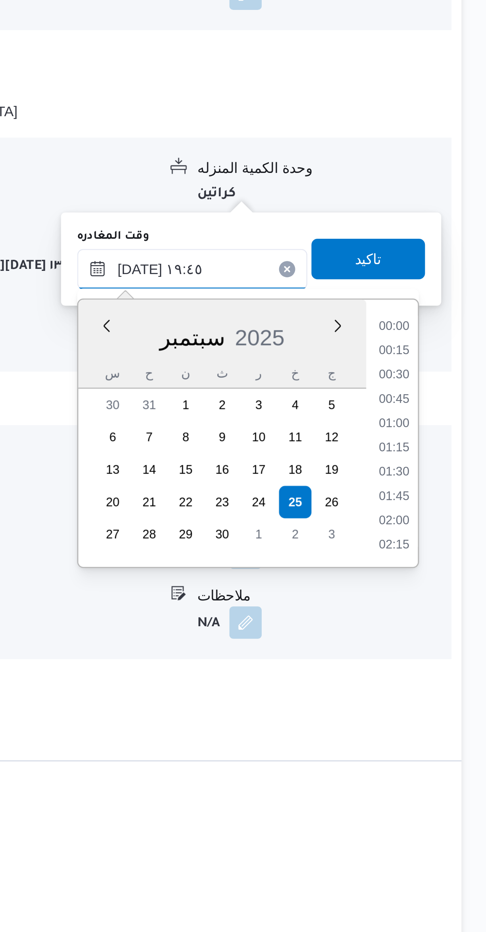
scroll to position [704, 0]
click at [452, 653] on li "18:45" at bounding box center [449, 655] width 18 height 8
type input "[DATE] ١٨:٤٥"
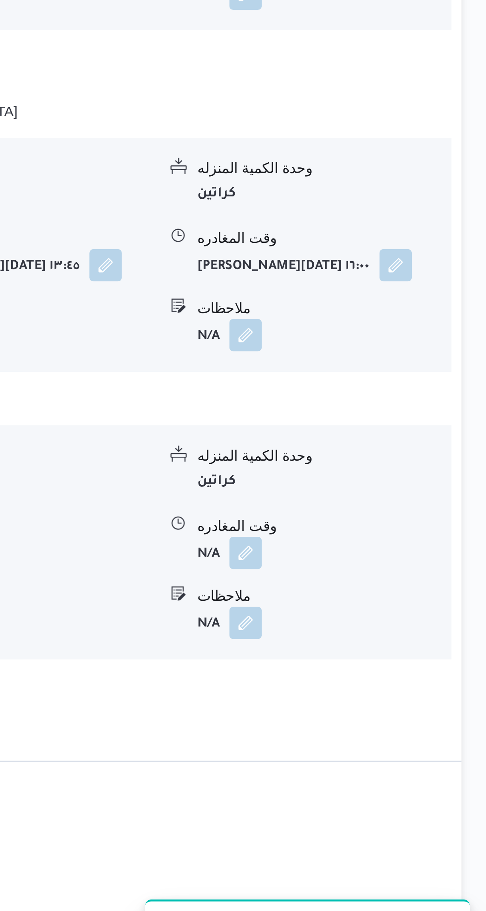
click at [453, 647] on div "مدينة نصر - طيبه مول مدينة نصر نوع المكان أسواق خاصة الكميه المنزله 0 وحدة الكم…" at bounding box center [289, 609] width 337 height 375
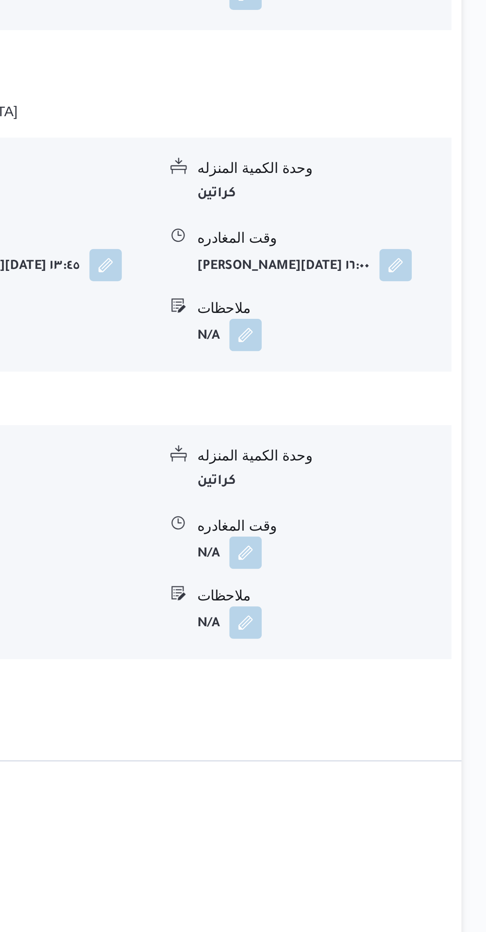
click at [388, 755] on button "button" at bounding box center [391, 761] width 13 height 13
click at [370, 746] on div "ملاحظات N/A" at bounding box center [417, 756] width 110 height 21
click at [390, 727] on button "button" at bounding box center [391, 733] width 13 height 13
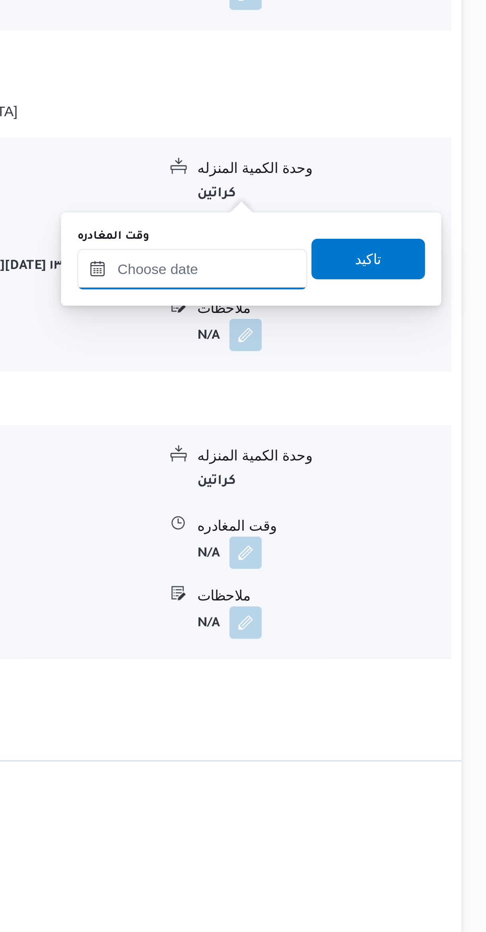
click at [358, 623] on input "وقت المغادره" at bounding box center [371, 623] width 90 height 16
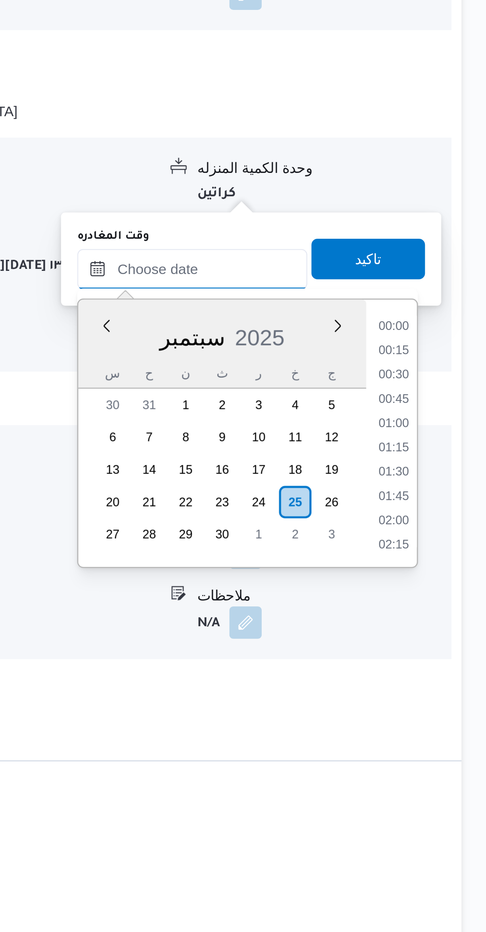
scroll to position [751, 0]
click at [453, 647] on li "19:45" at bounding box center [449, 646] width 18 height 8
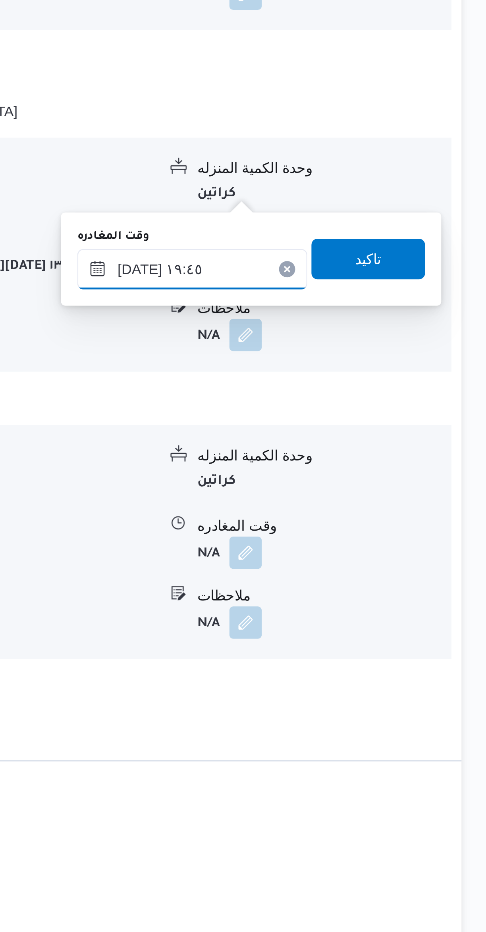
click at [363, 622] on input "[DATE] ١٩:٤٥" at bounding box center [371, 623] width 90 height 16
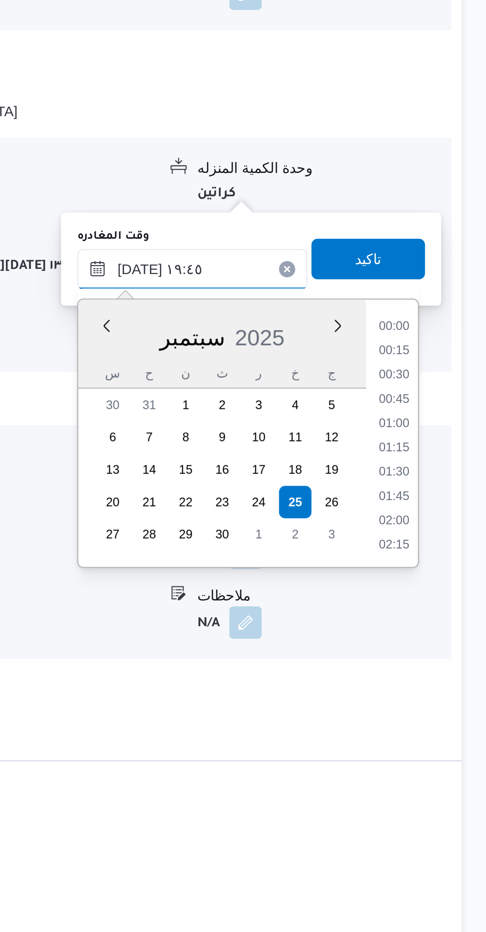
scroll to position [704, 0]
click at [451, 646] on li "18:30" at bounding box center [449, 646] width 18 height 8
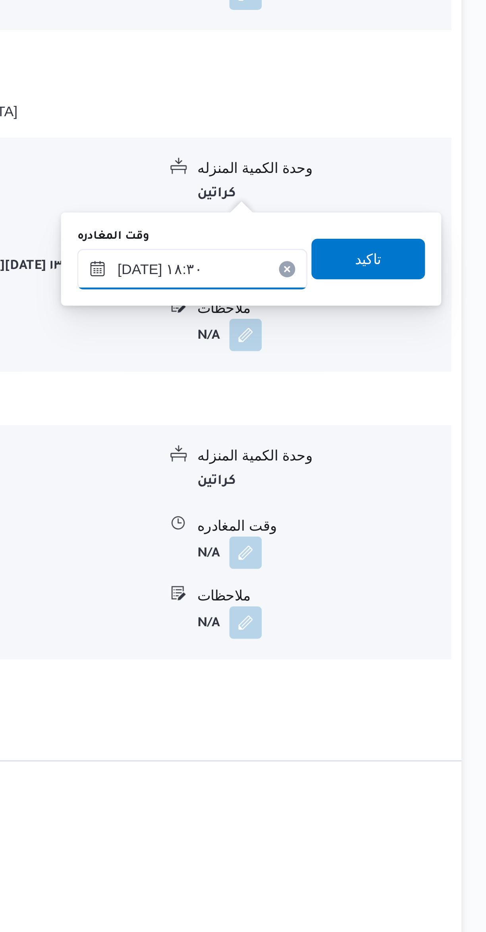
click at [362, 619] on input "[DATE] ١٨:٣٠" at bounding box center [371, 623] width 90 height 16
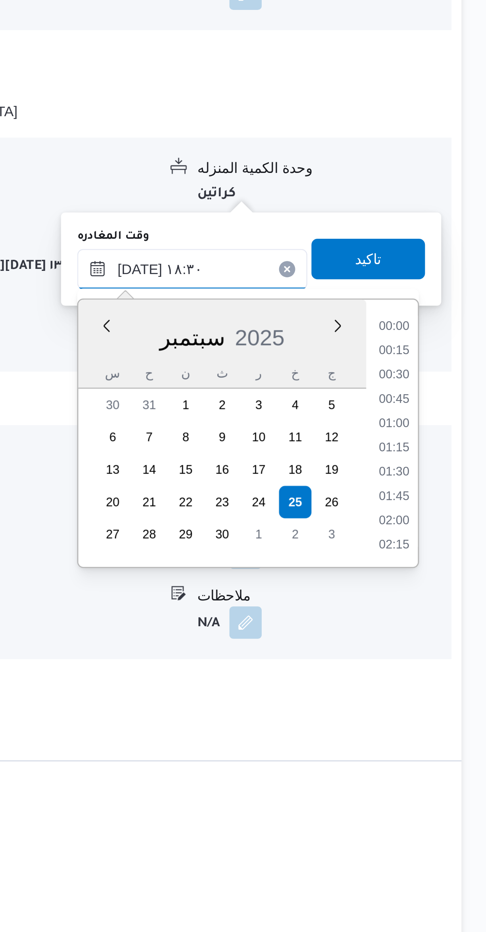
scroll to position [656, 0]
click at [449, 645] on li "17:15" at bounding box center [449, 646] width 18 height 8
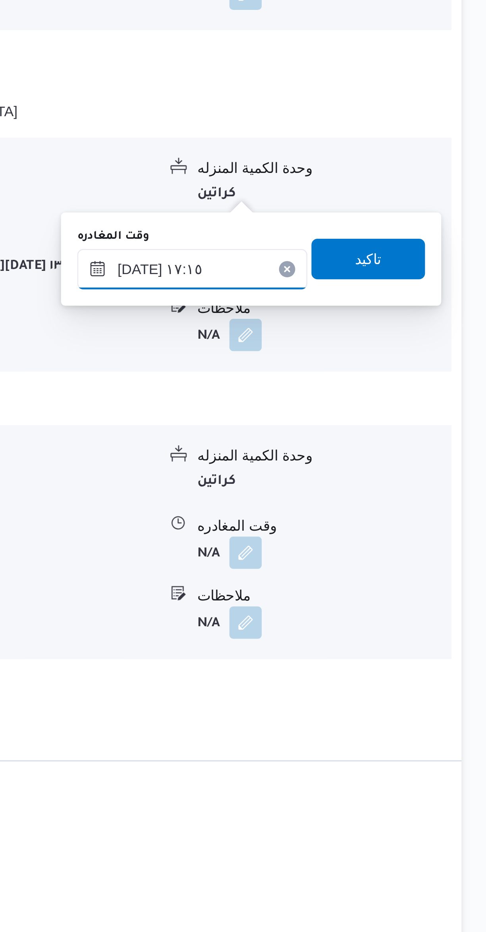
click at [359, 621] on input "[DATE] ١٧:١٥" at bounding box center [371, 623] width 90 height 16
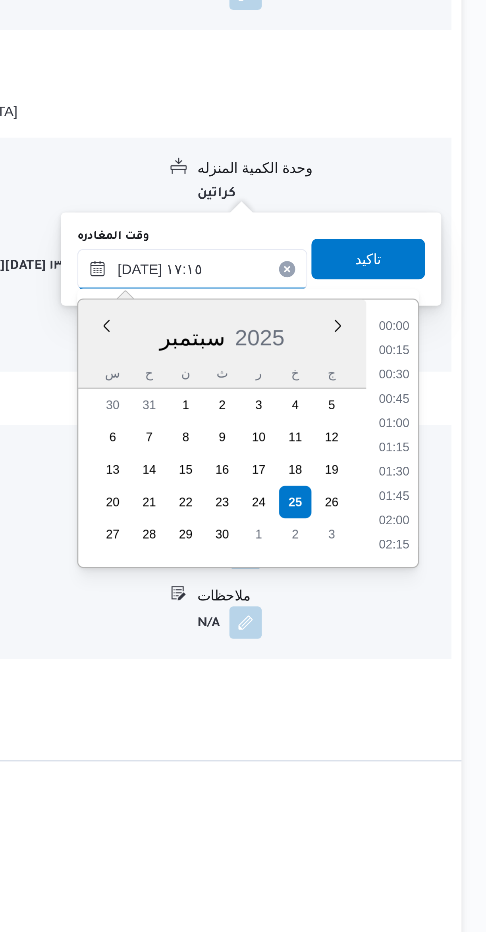
scroll to position [609, 0]
click at [451, 648] on li "16:00" at bounding box center [449, 646] width 18 height 8
type input "[DATE] ١٦:٠٠"
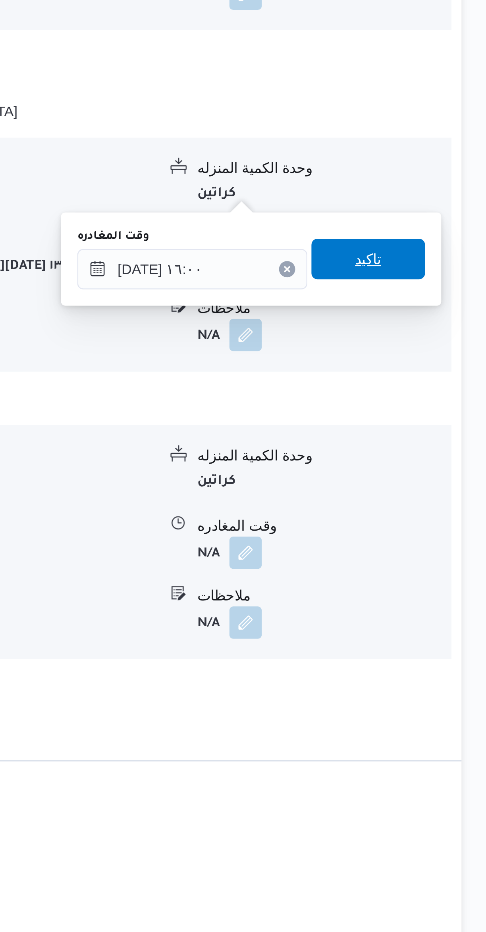
click at [451, 617] on span "تاكيد" at bounding box center [439, 619] width 44 height 16
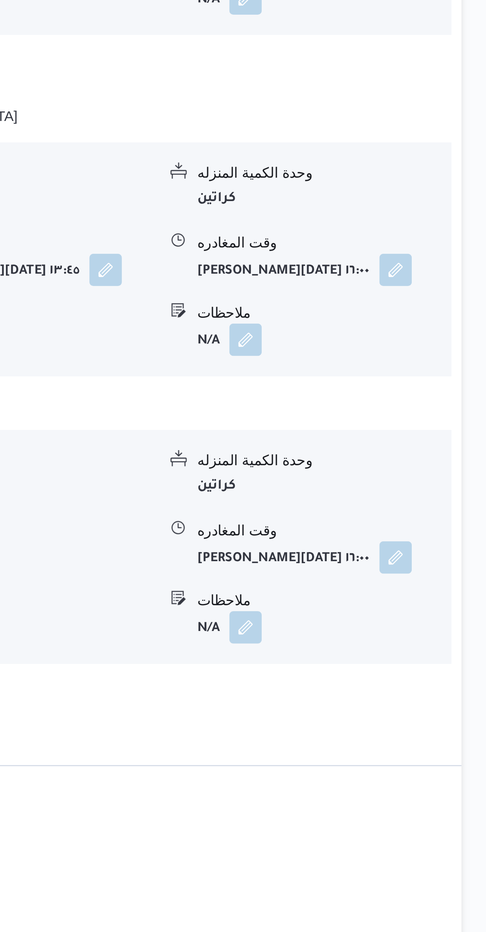
scroll to position [497, 0]
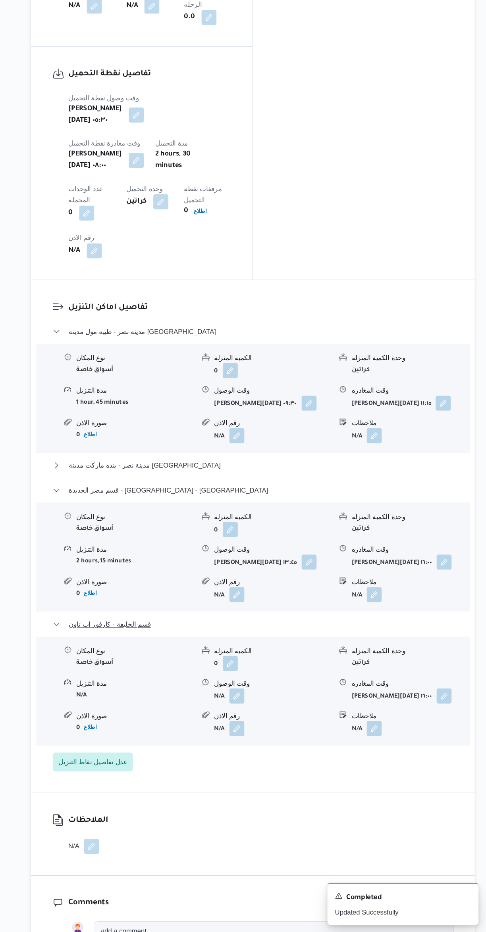
click at [152, 669] on span "قسم الخليفة - كارفور اب تاون" at bounding box center [169, 674] width 69 height 10
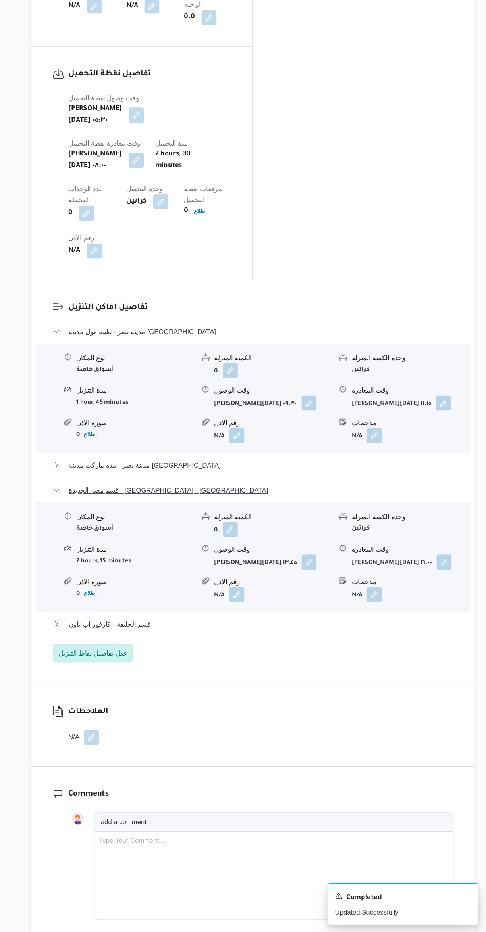
click at [140, 556] on span "قسم مصر الجديدة - [GEOGRAPHIC_DATA] - [GEOGRAPHIC_DATA]" at bounding box center [218, 561] width 167 height 10
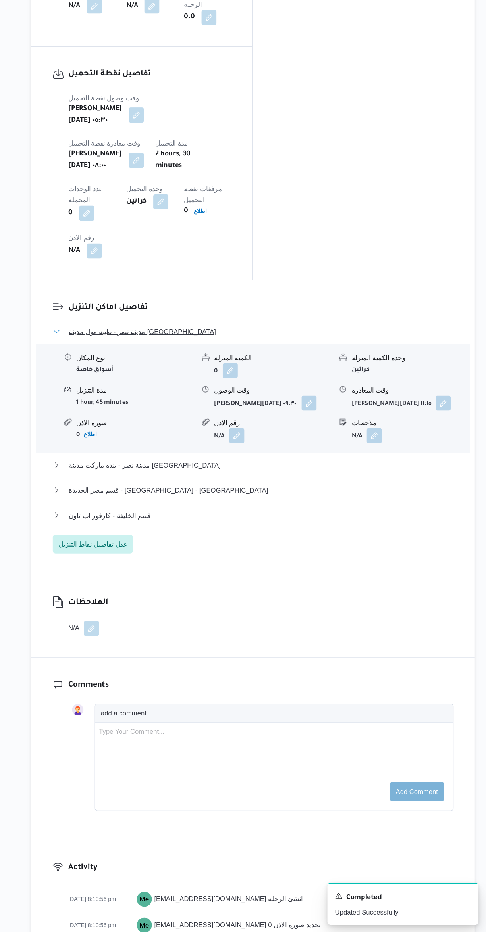
click at [148, 422] on span "مدينة نصر - طيبه مول مدينة [GEOGRAPHIC_DATA]" at bounding box center [197, 427] width 124 height 10
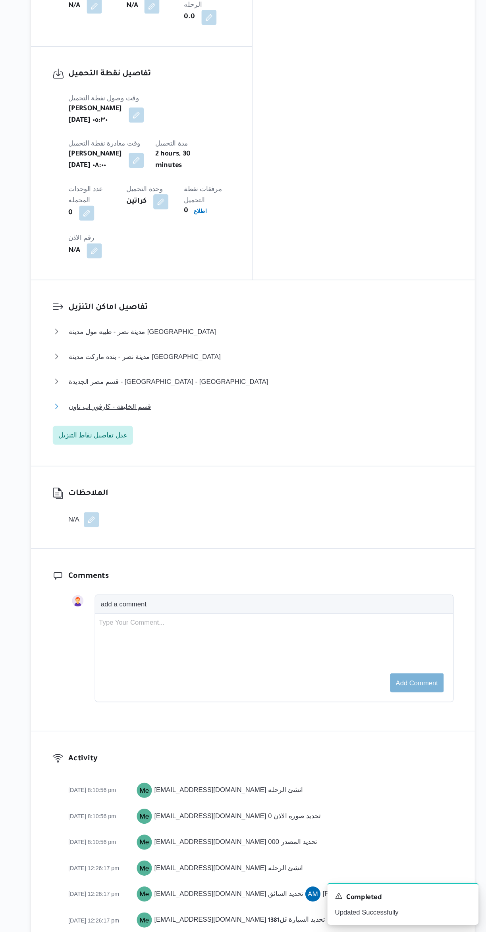
click at [154, 485] on span "قسم الخليفة - كارفور اب تاون" at bounding box center [169, 490] width 69 height 10
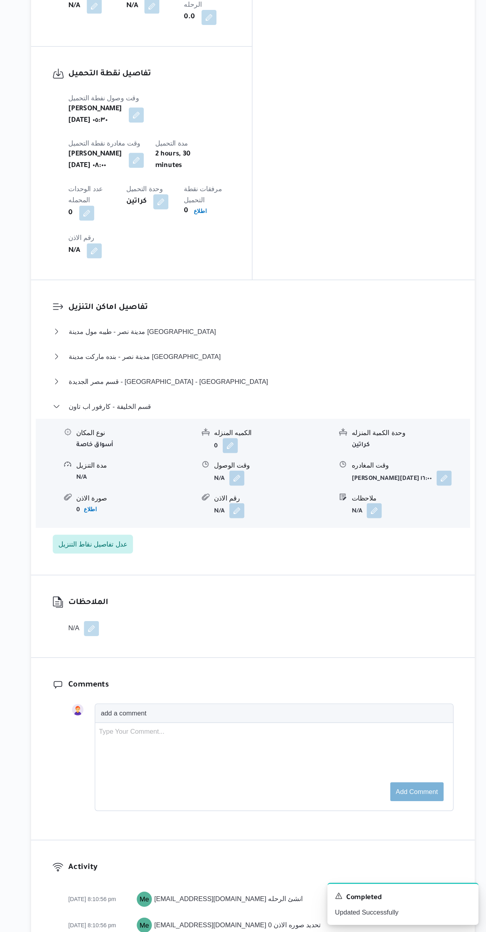
click at [393, 571] on button "button" at bounding box center [391, 577] width 13 height 13
click at [378, 466] on input "ملاحظات" at bounding box center [370, 467] width 79 height 16
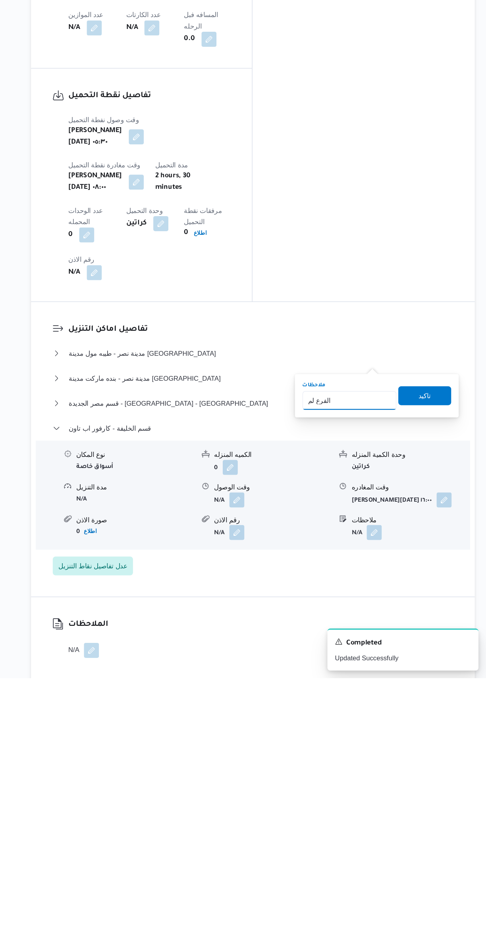
type input "الفرع لم يسلم"
click at [436, 699] on span "تاكيد" at bounding box center [434, 695] width 44 height 16
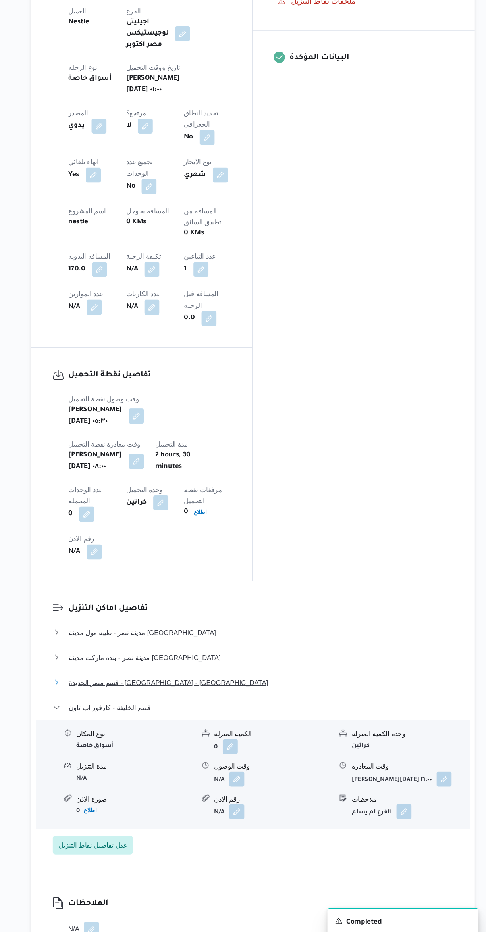
click at [158, 696] on span "قسم مصر الجديدة - [GEOGRAPHIC_DATA] - [GEOGRAPHIC_DATA]" at bounding box center [218, 701] width 167 height 10
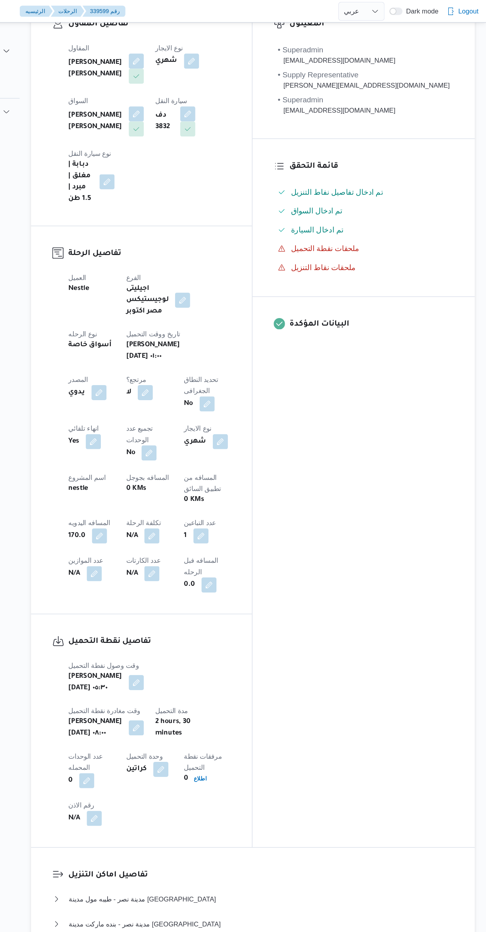
scroll to position [0, 0]
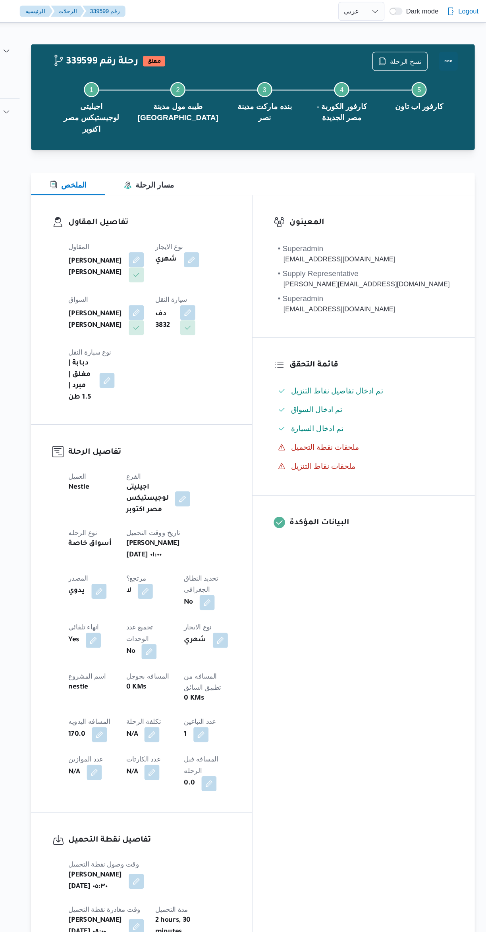
click at [457, 51] on button "Actions" at bounding box center [454, 52] width 16 height 16
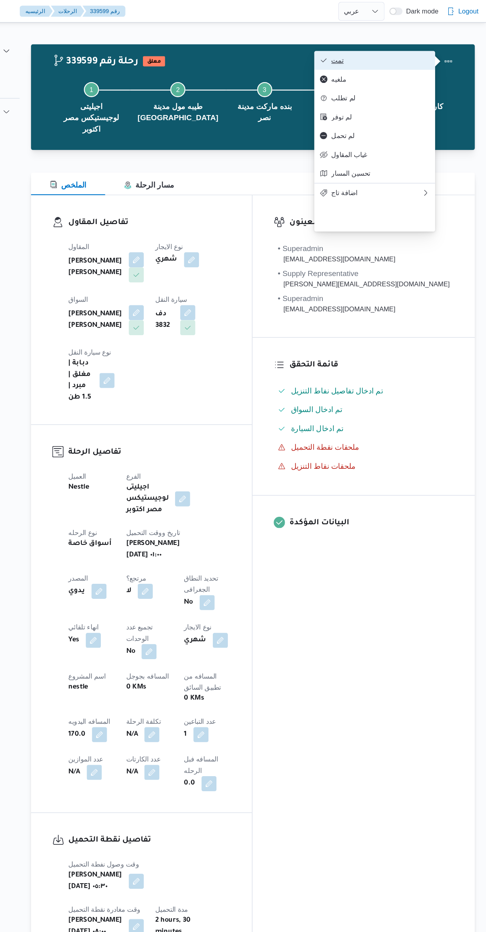
click at [432, 46] on button "تمت" at bounding box center [392, 51] width 102 height 16
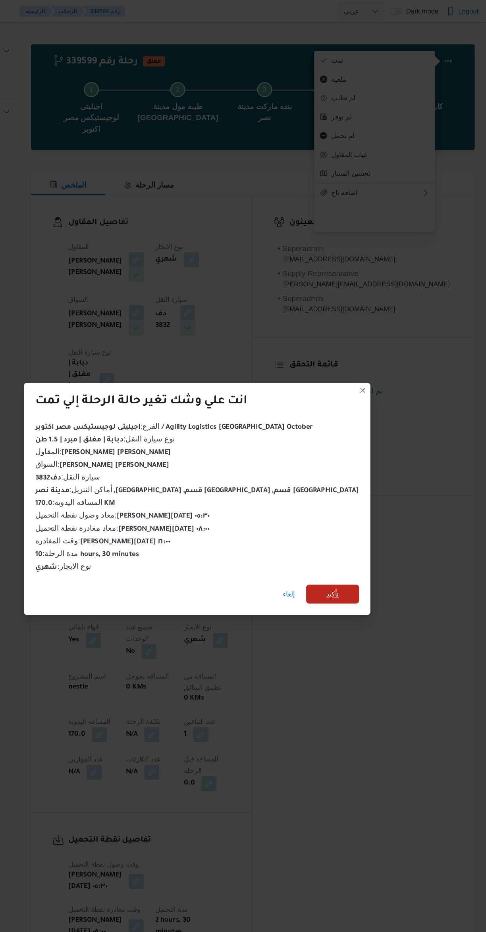
click at [334, 492] on span "تأكيد" at bounding box center [356, 500] width 44 height 16
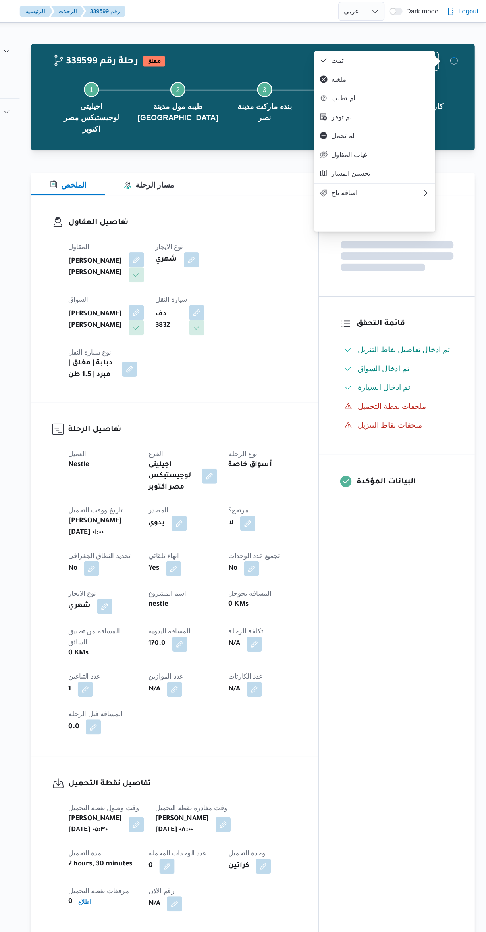
click at [448, 532] on div "المعينون قائمة التحقق تم ادخال تفاصيل نفاط التنزيل تم ادخال السواق تم ادخال الس…" at bounding box center [410, 474] width 131 height 621
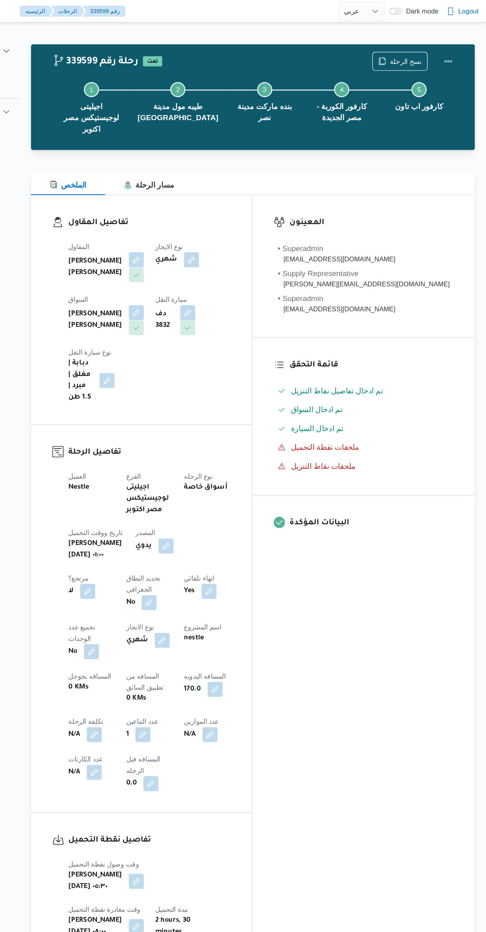
select select "ar"
